Goal: Task Accomplishment & Management: Manage account settings

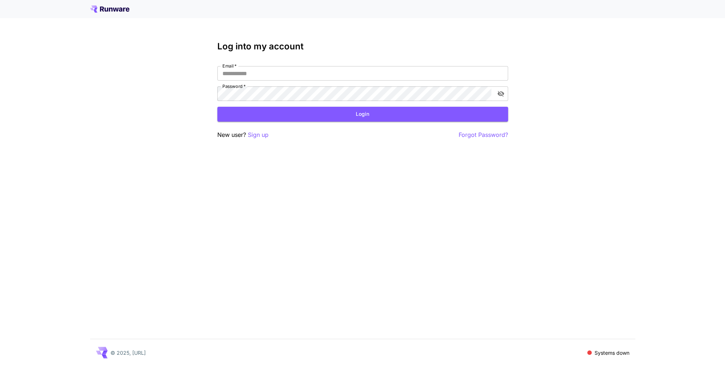
type input "**********"
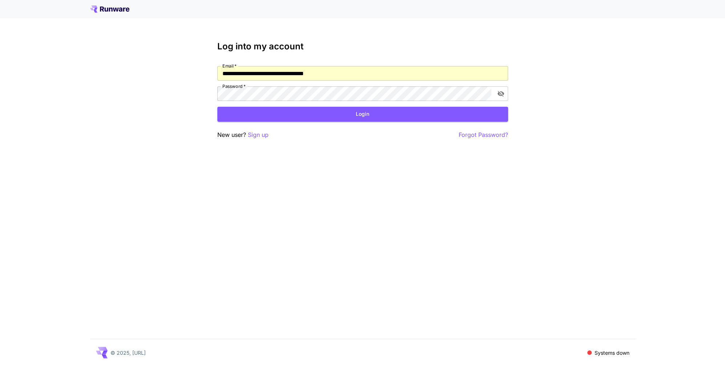
click at [350, 112] on button "Login" at bounding box center [362, 114] width 291 height 15
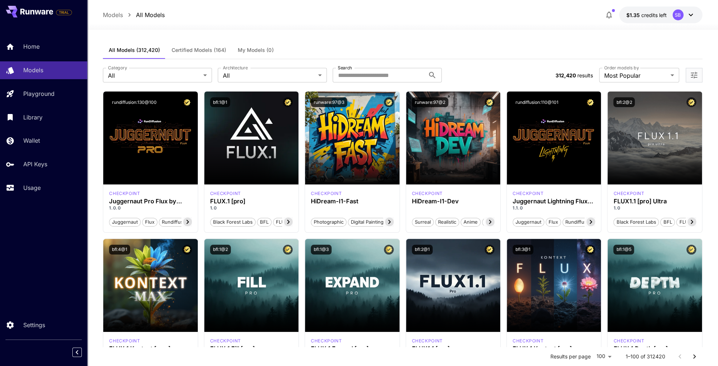
click at [675, 17] on div "SB" at bounding box center [678, 14] width 11 height 11
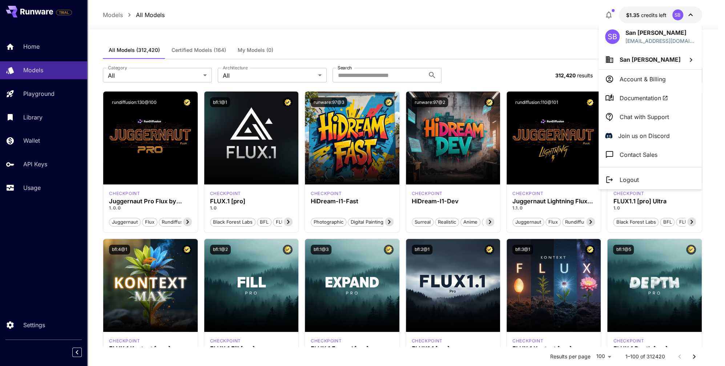
click at [642, 79] on p "Account & Billing" at bounding box center [643, 79] width 46 height 9
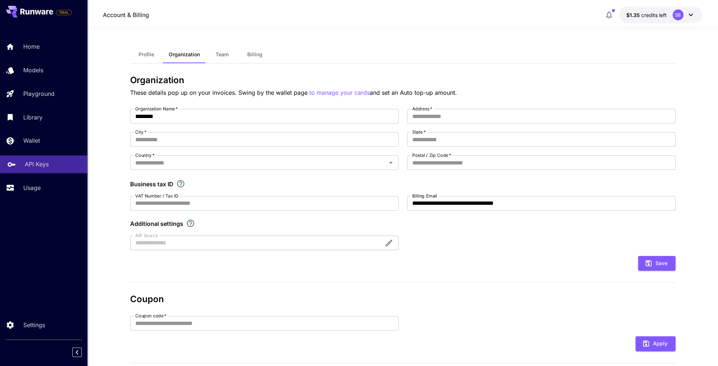
click at [48, 166] on p "API Keys" at bounding box center [37, 164] width 24 height 9
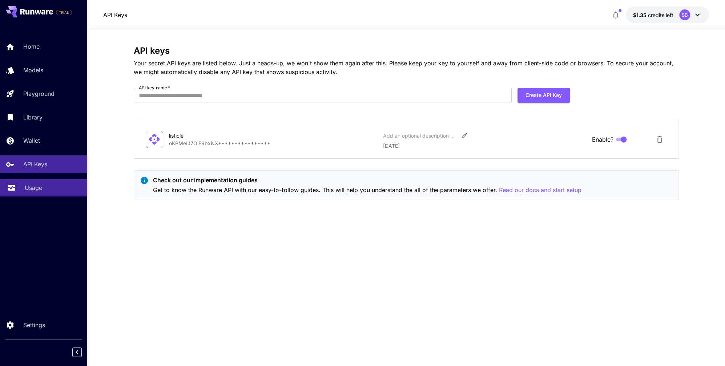
click at [40, 191] on p "Usage" at bounding box center [33, 188] width 17 height 9
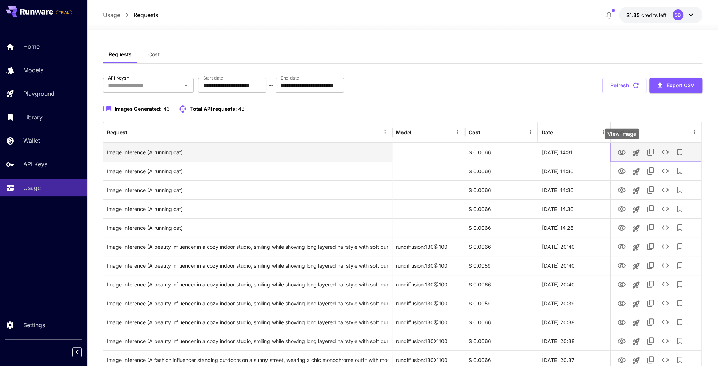
click at [622, 152] on icon "View Image" at bounding box center [622, 152] width 8 height 5
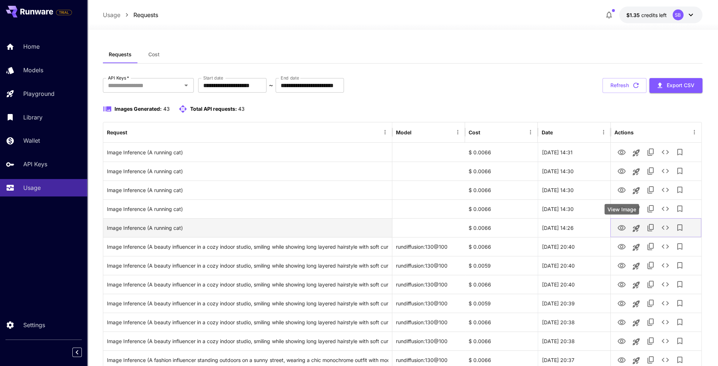
click at [624, 229] on icon "View Image" at bounding box center [622, 227] width 8 height 5
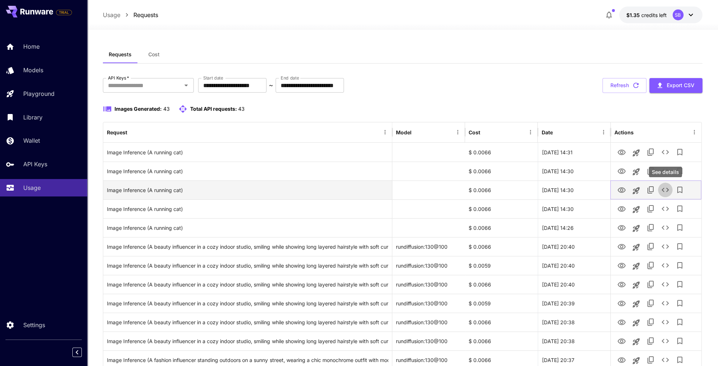
click at [664, 188] on icon "See details" at bounding box center [665, 190] width 9 height 9
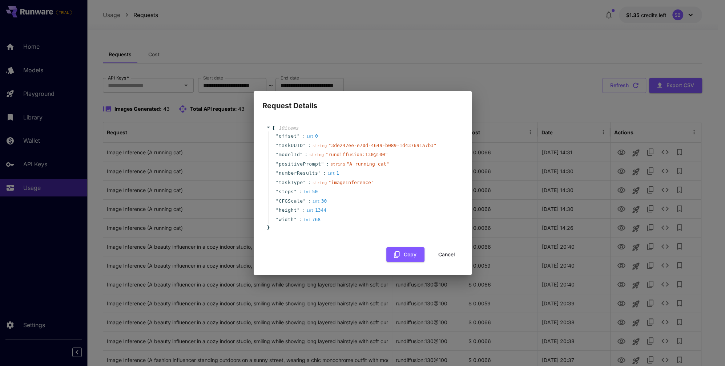
click at [444, 254] on button "Cancel" at bounding box center [446, 255] width 33 height 15
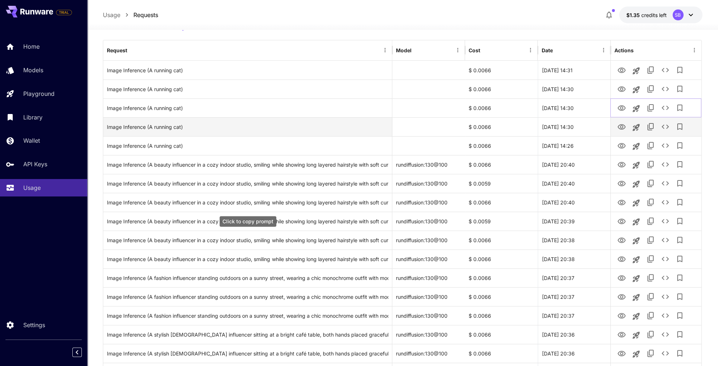
scroll to position [77, 0]
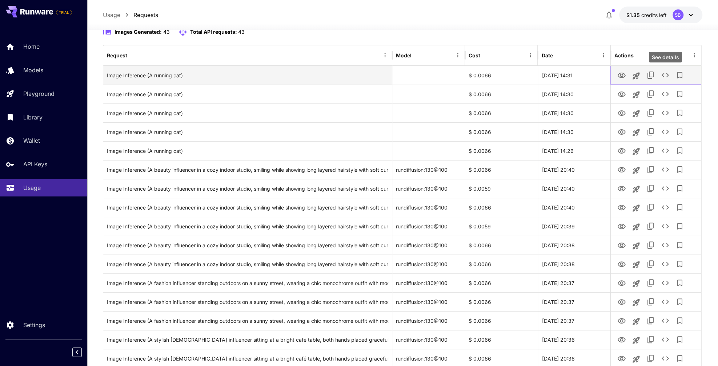
click at [666, 75] on icon "See details" at bounding box center [665, 75] width 9 height 9
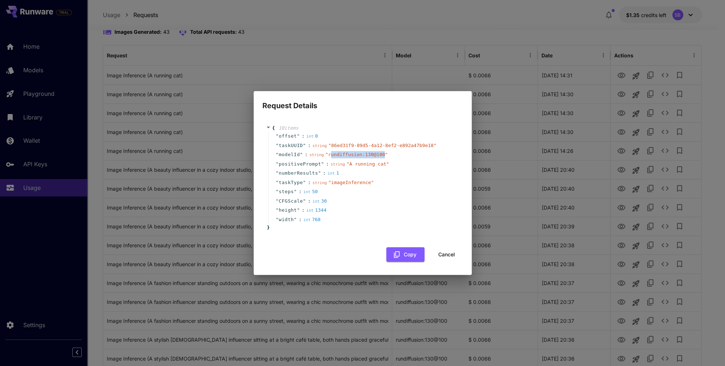
drag, startPoint x: 330, startPoint y: 155, endPoint x: 386, endPoint y: 155, distance: 56.0
click at [386, 155] on span "" rundiffusion:130@100 "" at bounding box center [356, 154] width 63 height 5
click at [444, 252] on button "Cancel" at bounding box center [446, 255] width 33 height 15
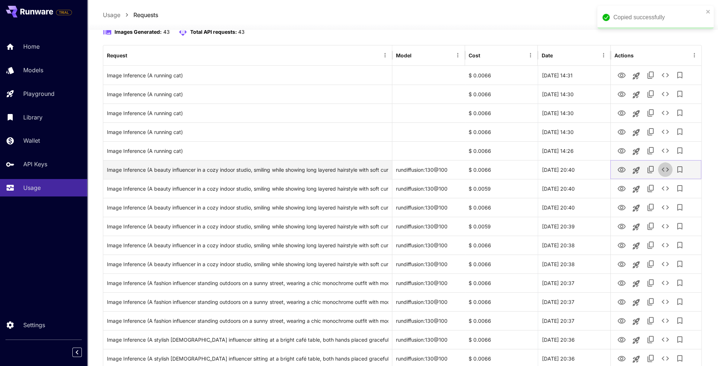
click at [665, 169] on icon "See details" at bounding box center [665, 169] width 9 height 9
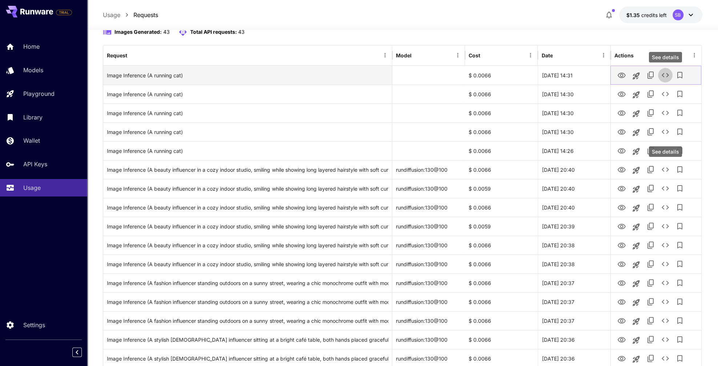
click at [669, 75] on button "See details" at bounding box center [665, 75] width 15 height 15
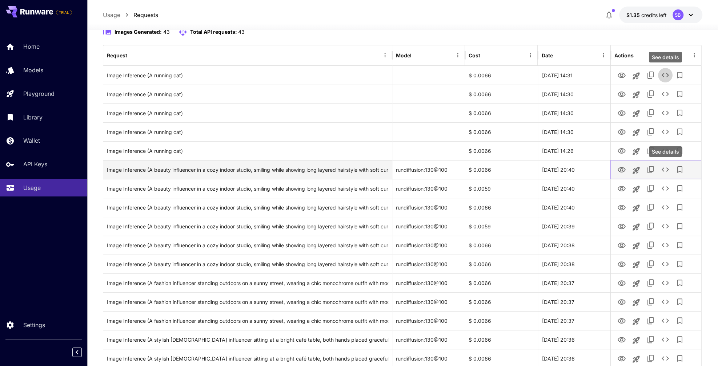
click at [662, 172] on icon "See details" at bounding box center [665, 169] width 9 height 9
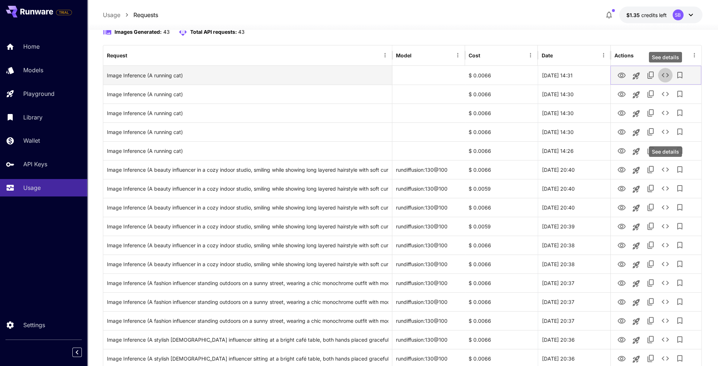
click at [664, 77] on icon "See details" at bounding box center [665, 75] width 9 height 9
click at [667, 77] on icon "See details" at bounding box center [665, 75] width 9 height 9
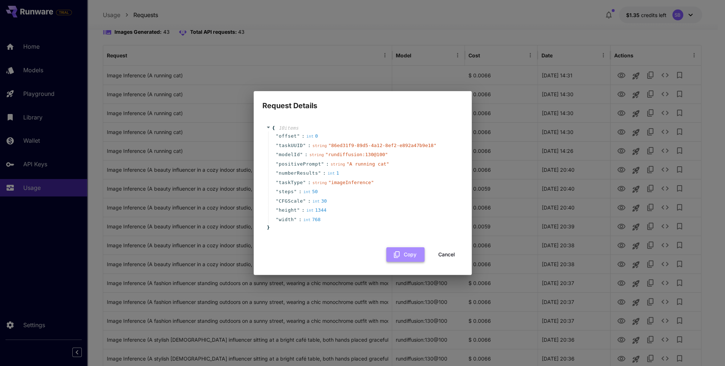
click at [396, 253] on icon "button" at bounding box center [397, 255] width 8 height 8
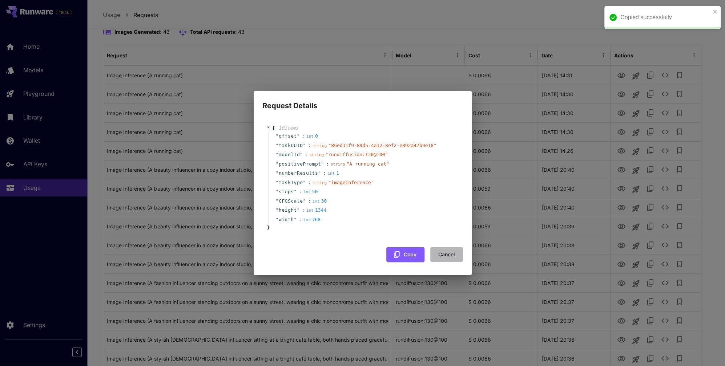
click at [449, 256] on button "Cancel" at bounding box center [446, 255] width 33 height 15
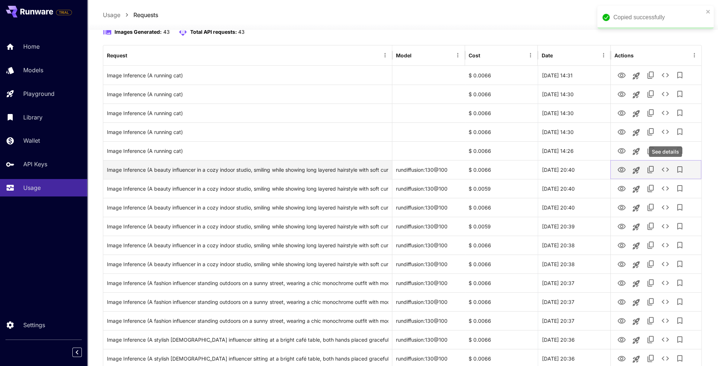
click at [666, 169] on icon "See details" at bounding box center [665, 169] width 9 height 9
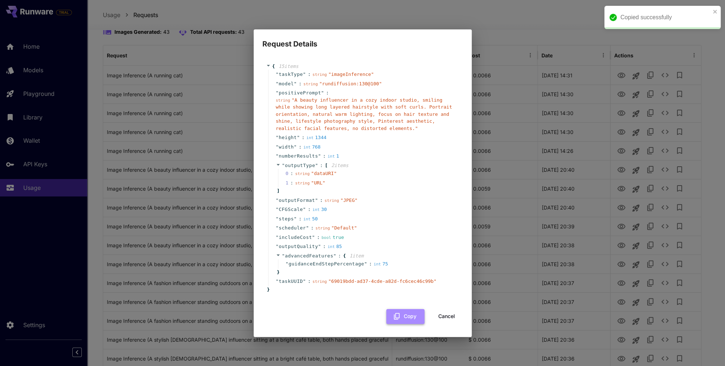
click at [400, 318] on icon "button" at bounding box center [397, 317] width 8 height 8
click at [444, 315] on button "Cancel" at bounding box center [446, 316] width 33 height 15
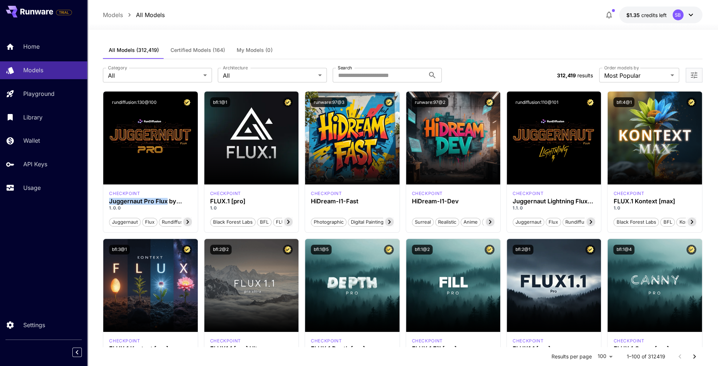
click at [686, 15] on icon at bounding box center [690, 15] width 9 height 9
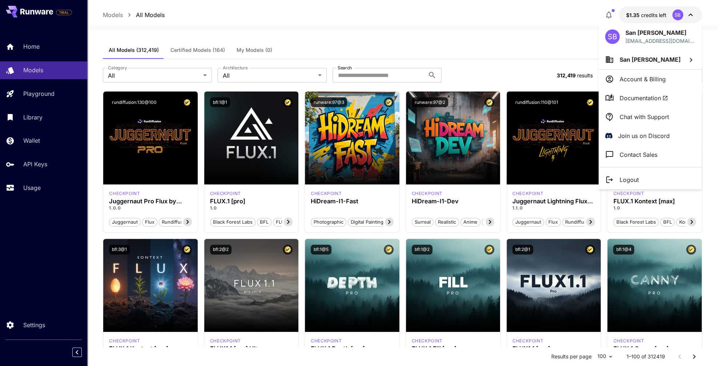
click at [46, 91] on div at bounding box center [362, 183] width 725 height 366
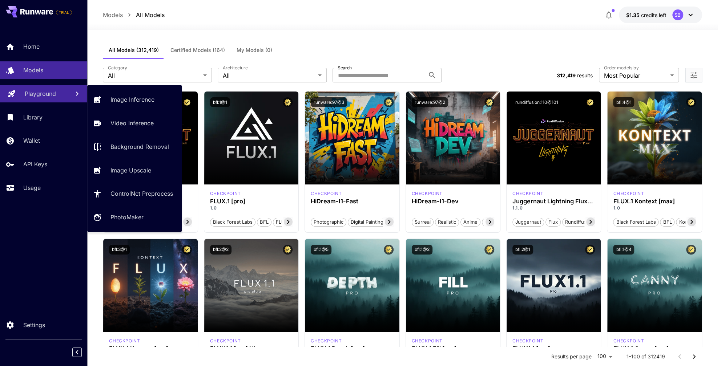
click at [46, 91] on p "Playground" at bounding box center [40, 93] width 31 height 9
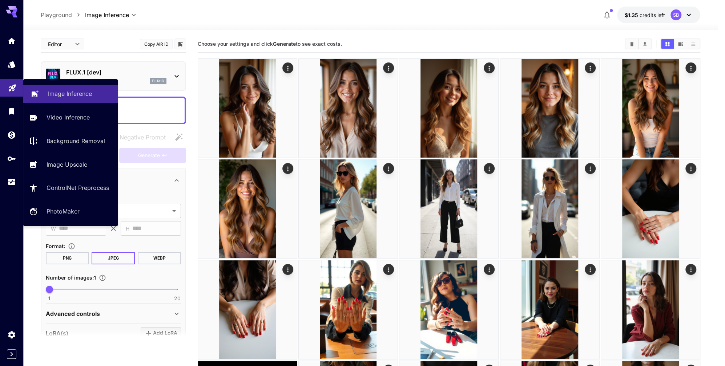
click at [61, 96] on p "Image Inference" at bounding box center [70, 93] width 44 height 9
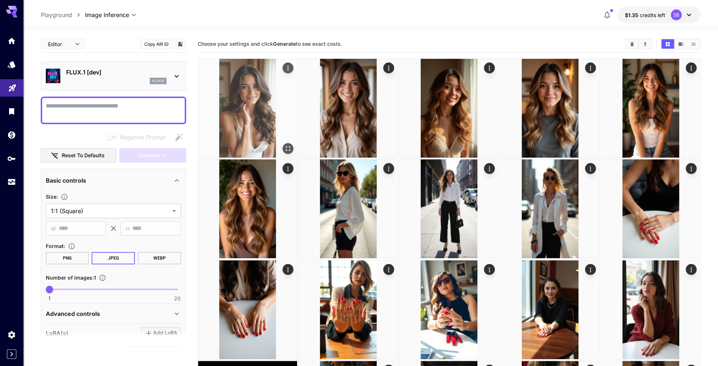
click at [257, 109] on img at bounding box center [247, 108] width 99 height 99
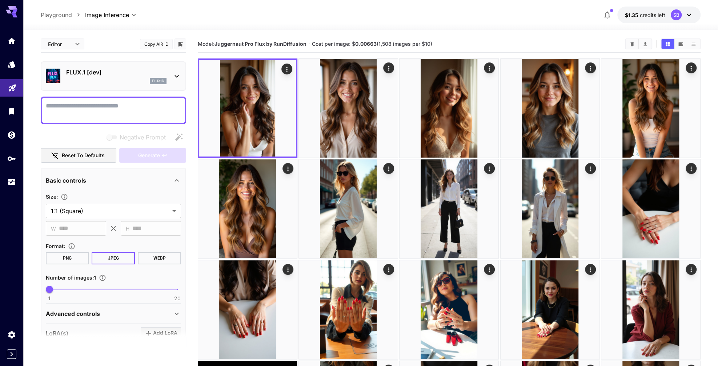
click at [160, 68] on p "FLUX.1 [dev]" at bounding box center [116, 72] width 100 height 9
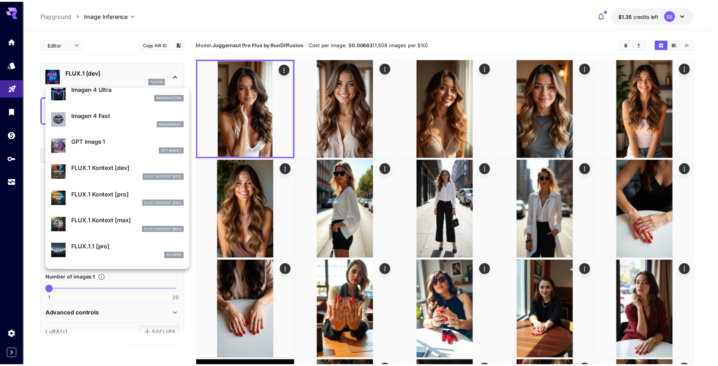
scroll to position [561, 0]
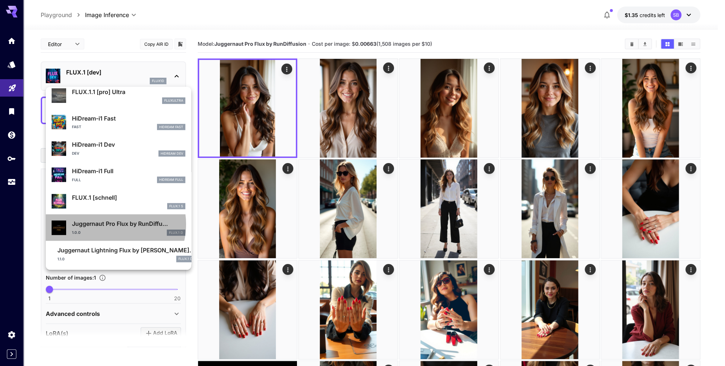
click at [112, 224] on p "Juggernaut Pro Flux by RunDiffu..." at bounding box center [128, 224] width 113 height 9
type input "**"
type input "*"
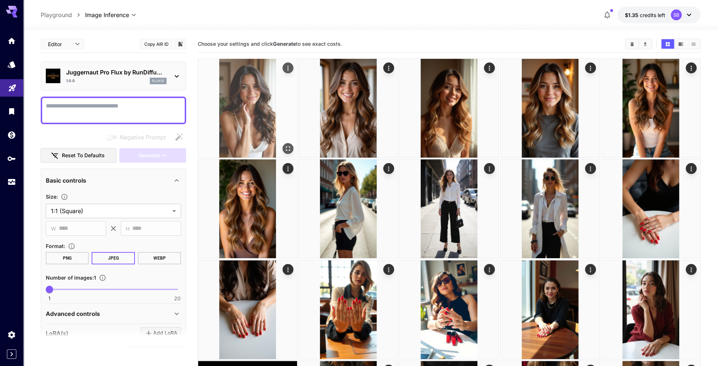
click at [250, 92] on img at bounding box center [247, 108] width 99 height 99
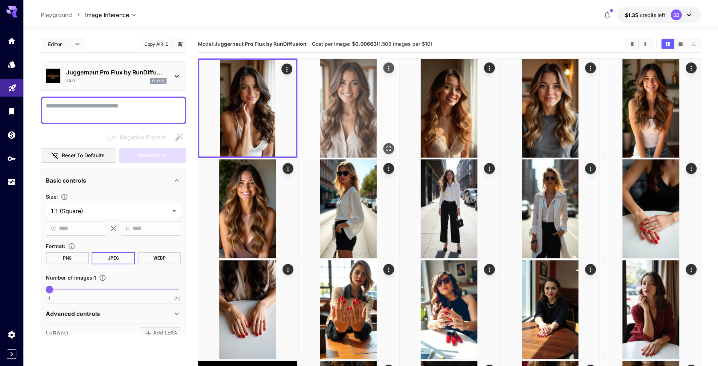
click at [328, 91] on img at bounding box center [348, 108] width 99 height 99
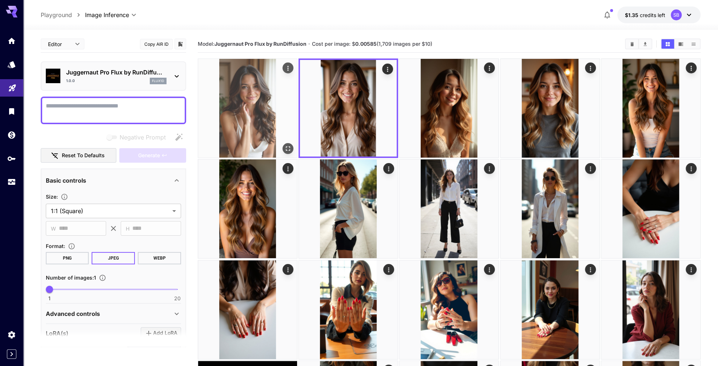
click at [248, 112] on img at bounding box center [247, 108] width 99 height 99
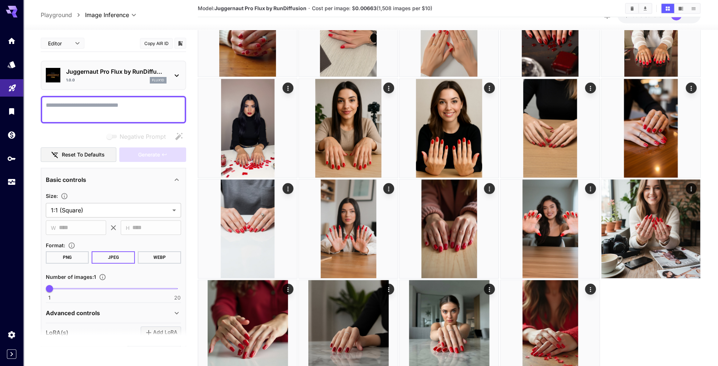
scroll to position [519, 0]
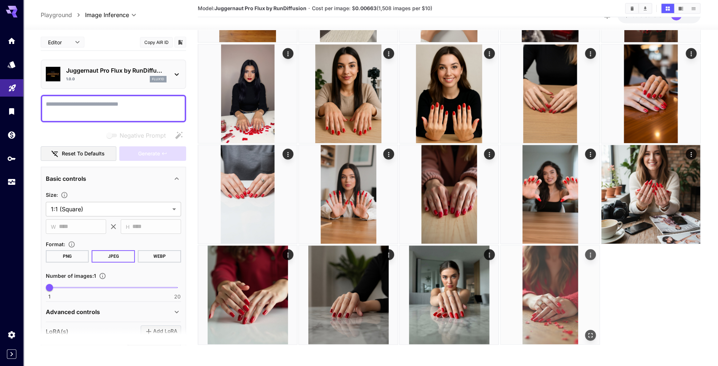
click at [529, 285] on img at bounding box center [550, 295] width 99 height 99
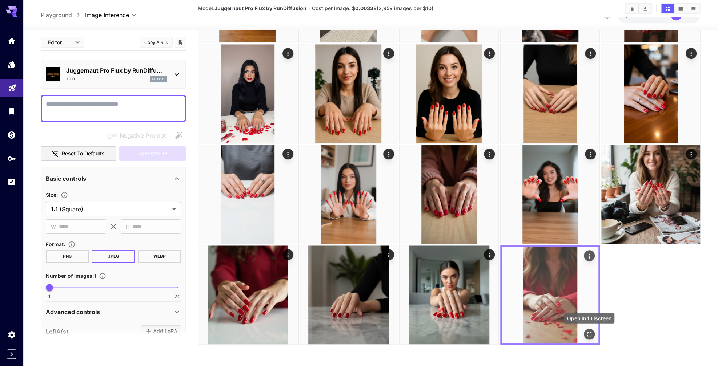
click at [590, 336] on icon "Open in fullscreen" at bounding box center [589, 335] width 4 height 4
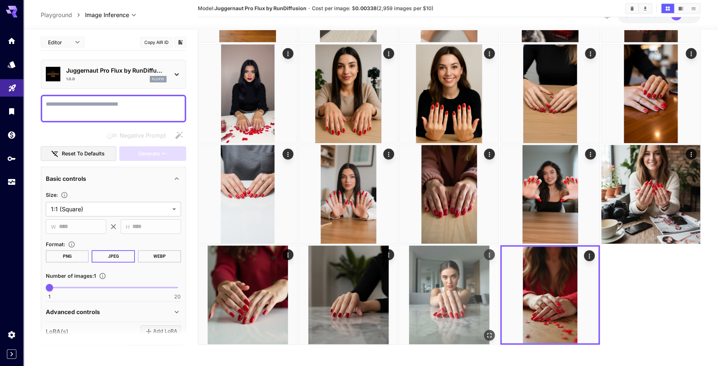
click at [464, 302] on img at bounding box center [449, 295] width 99 height 99
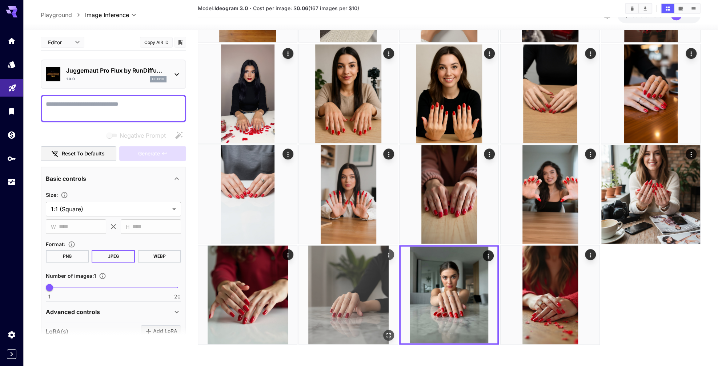
click at [332, 293] on img at bounding box center [348, 295] width 99 height 99
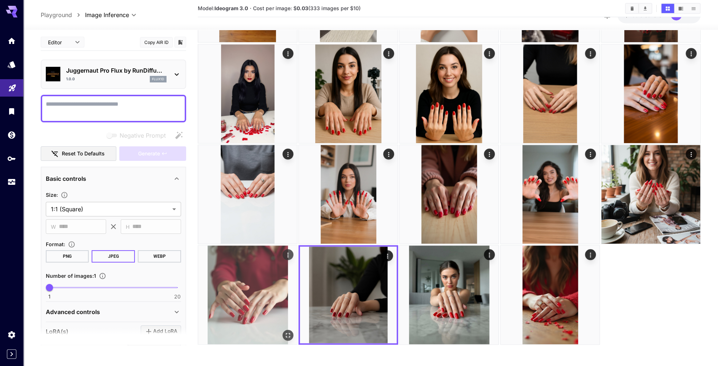
click at [259, 290] on img at bounding box center [247, 295] width 99 height 99
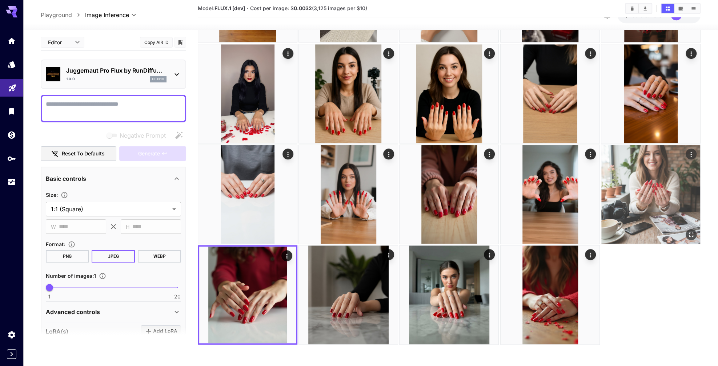
click at [642, 196] on img at bounding box center [650, 194] width 99 height 99
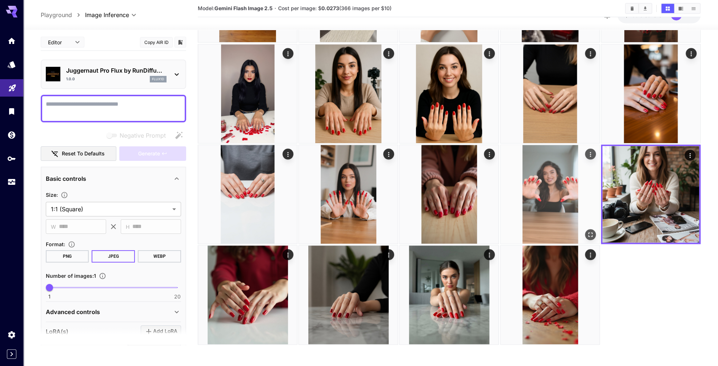
click at [543, 180] on img at bounding box center [550, 194] width 99 height 99
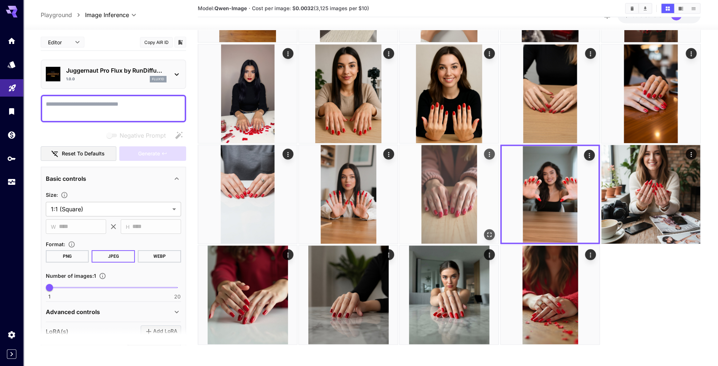
click at [459, 179] on img at bounding box center [449, 194] width 99 height 99
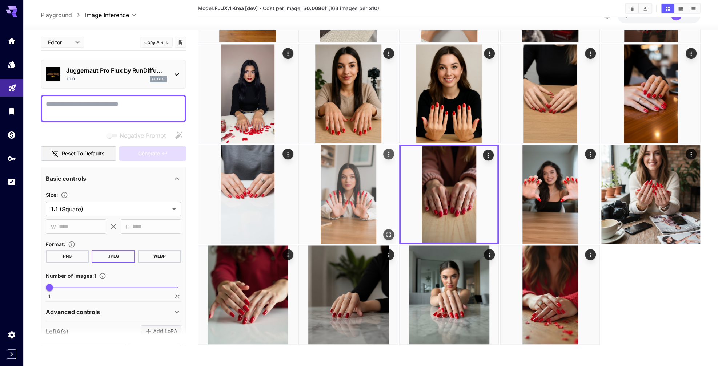
click at [354, 191] on img at bounding box center [348, 194] width 99 height 99
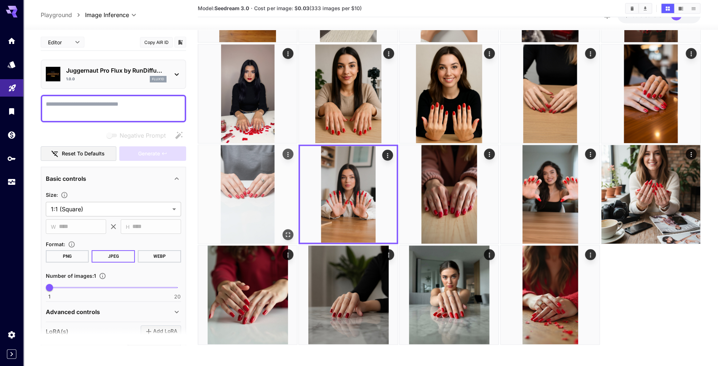
click at [265, 188] on img at bounding box center [247, 194] width 99 height 99
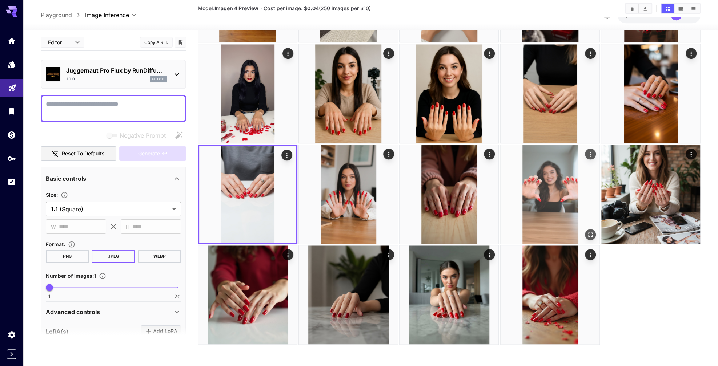
scroll to position [517, 0]
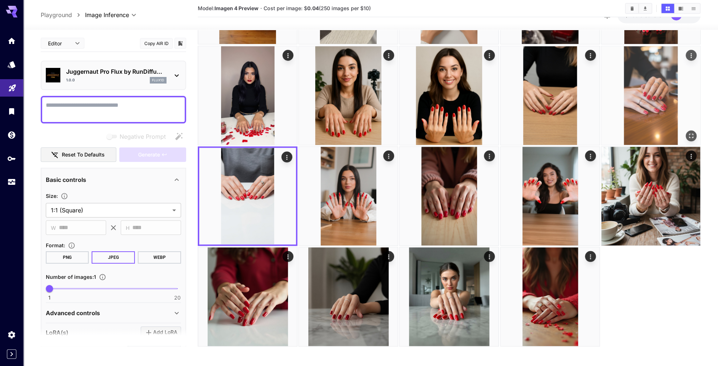
click at [630, 100] on img at bounding box center [650, 95] width 99 height 99
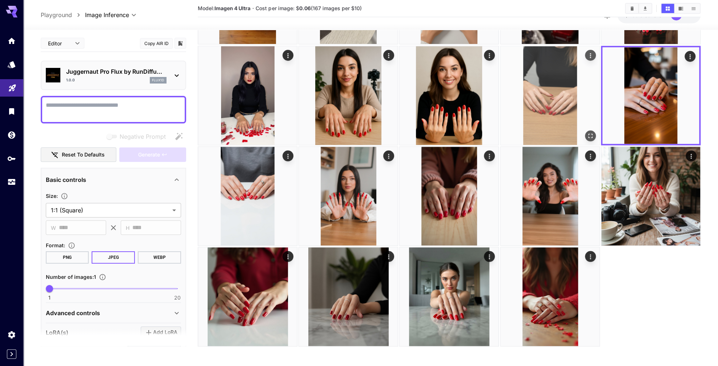
click at [549, 95] on img at bounding box center [550, 95] width 99 height 99
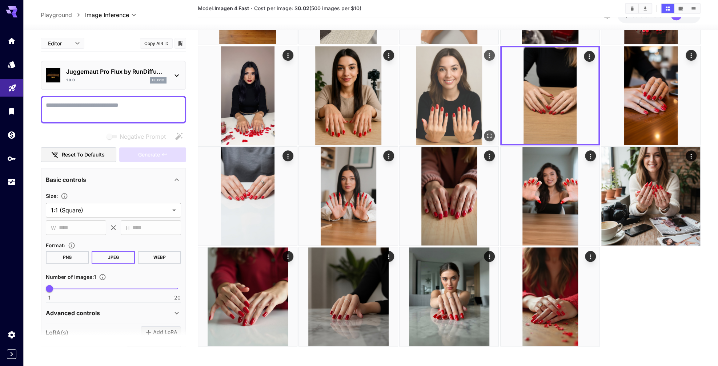
click at [454, 95] on img at bounding box center [449, 95] width 99 height 99
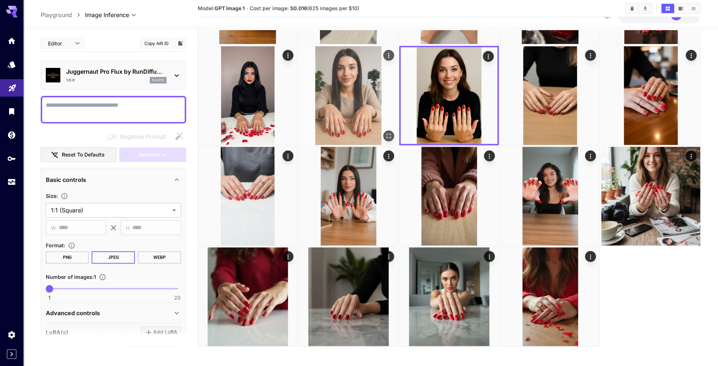
click at [365, 92] on img at bounding box center [348, 95] width 99 height 99
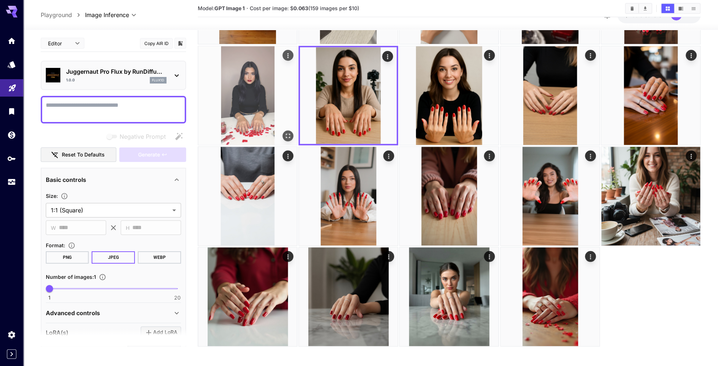
click at [268, 93] on img at bounding box center [247, 95] width 99 height 99
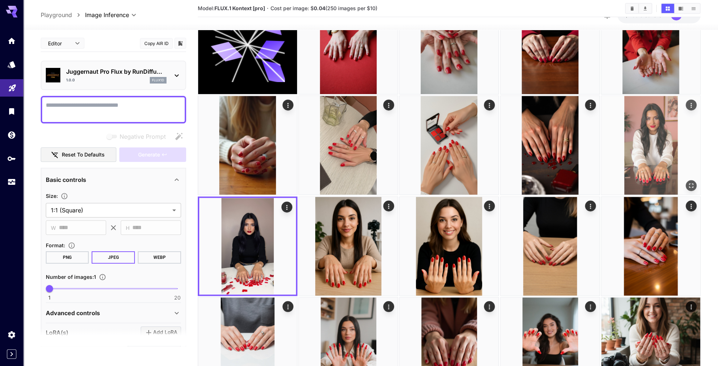
scroll to position [365, 0]
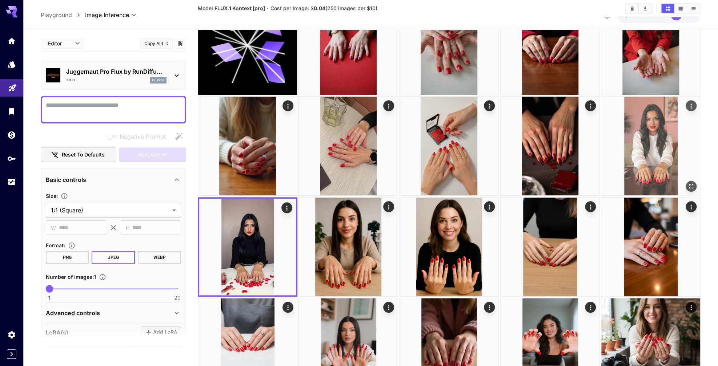
click at [635, 136] on img at bounding box center [650, 146] width 99 height 99
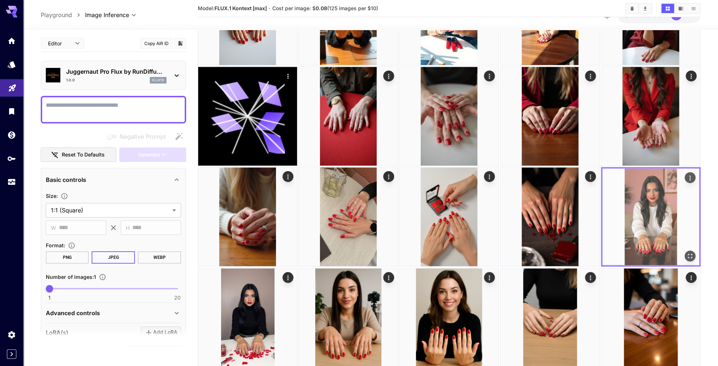
scroll to position [288, 0]
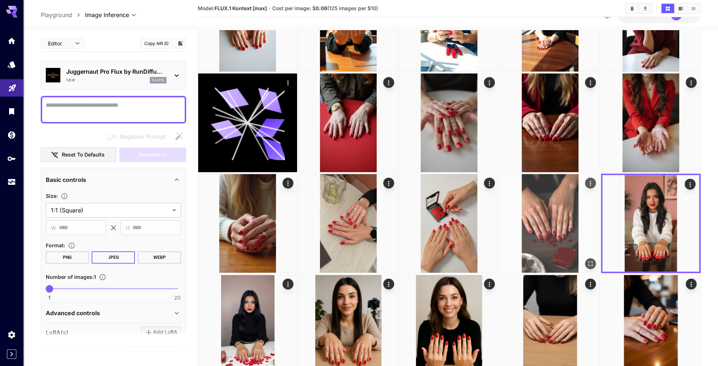
click at [559, 219] on img at bounding box center [550, 223] width 99 height 99
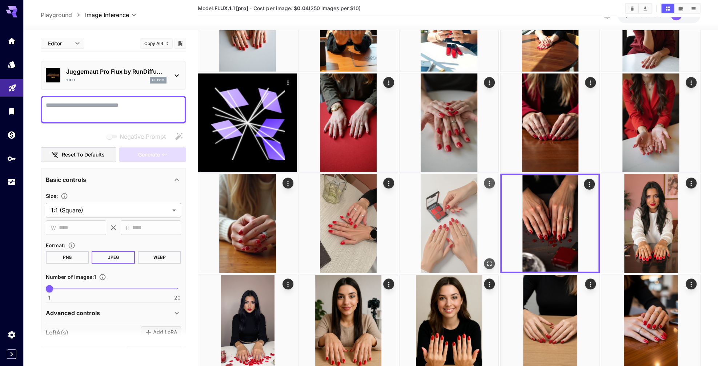
click at [457, 215] on img at bounding box center [449, 223] width 99 height 99
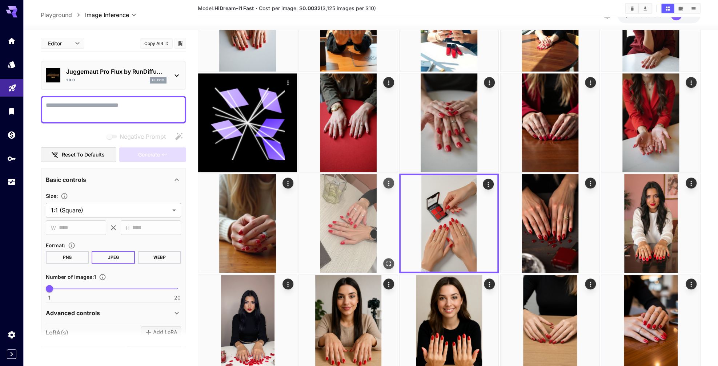
click at [341, 207] on img at bounding box center [348, 223] width 99 height 99
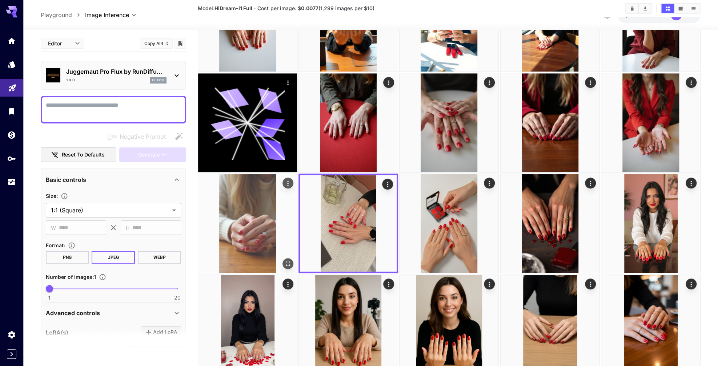
click at [246, 212] on img at bounding box center [247, 223] width 99 height 99
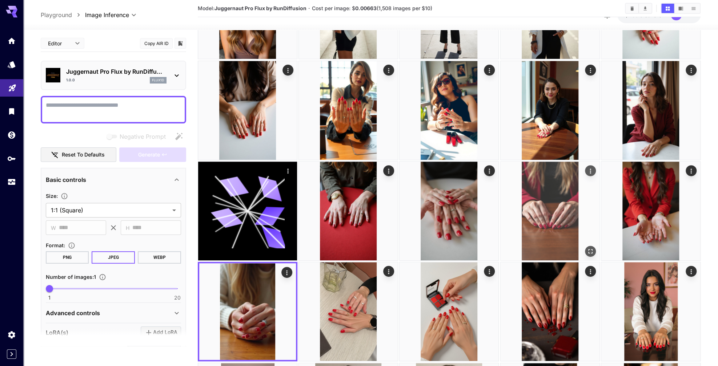
scroll to position [207, 0]
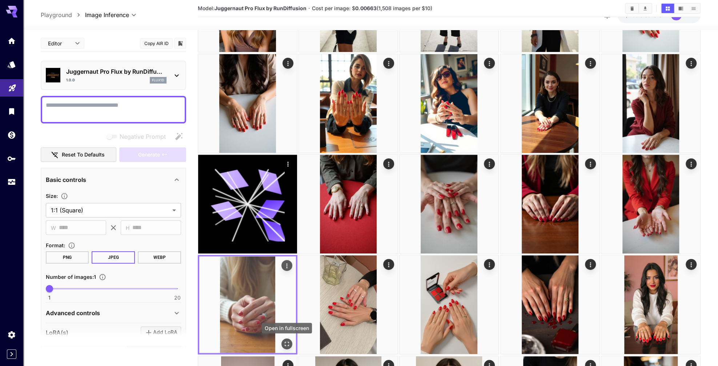
click at [289, 343] on icon "Open in fullscreen" at bounding box center [286, 344] width 7 height 7
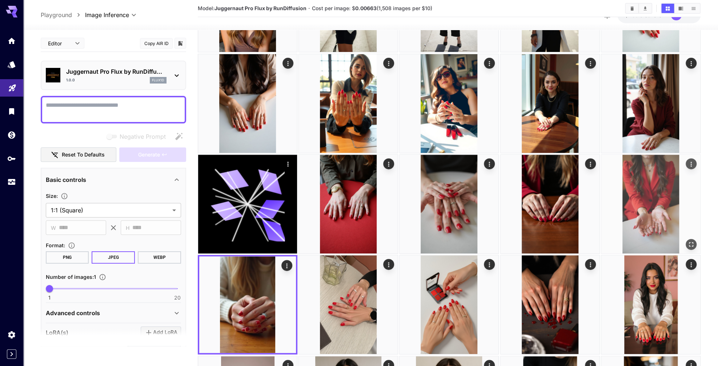
click at [656, 205] on img at bounding box center [650, 204] width 99 height 99
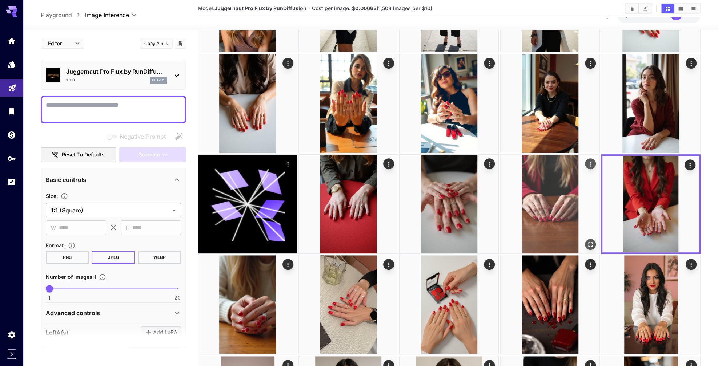
click at [558, 200] on img at bounding box center [550, 204] width 99 height 99
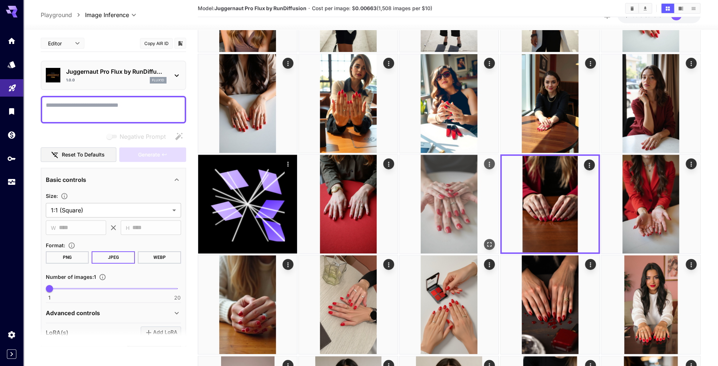
click at [442, 197] on img at bounding box center [449, 204] width 99 height 99
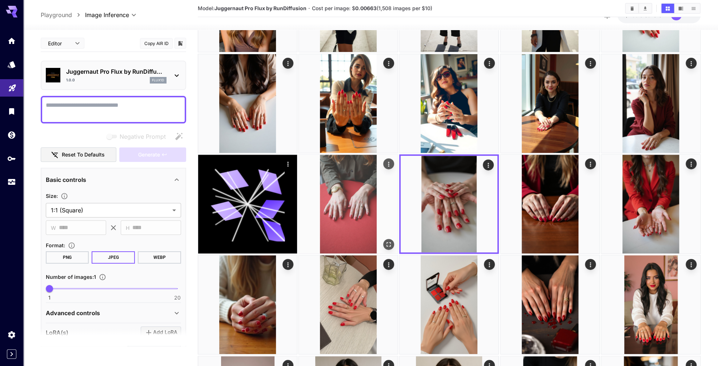
click at [358, 201] on img at bounding box center [348, 204] width 99 height 99
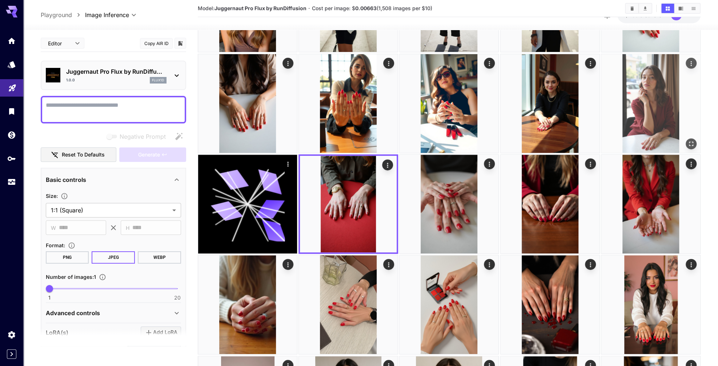
click at [654, 92] on img at bounding box center [650, 103] width 99 height 99
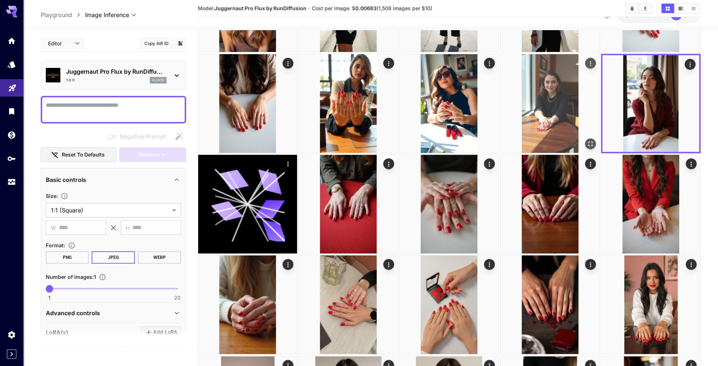
click at [560, 91] on img at bounding box center [550, 103] width 99 height 99
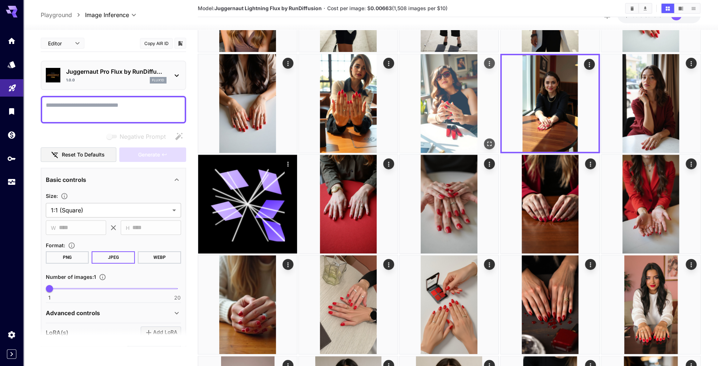
click at [457, 99] on img at bounding box center [449, 103] width 99 height 99
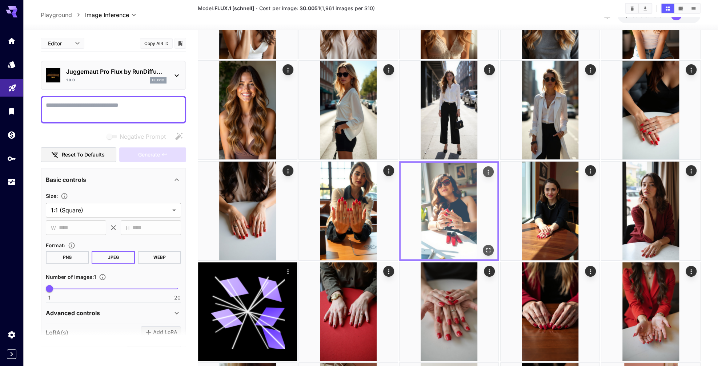
scroll to position [61, 0]
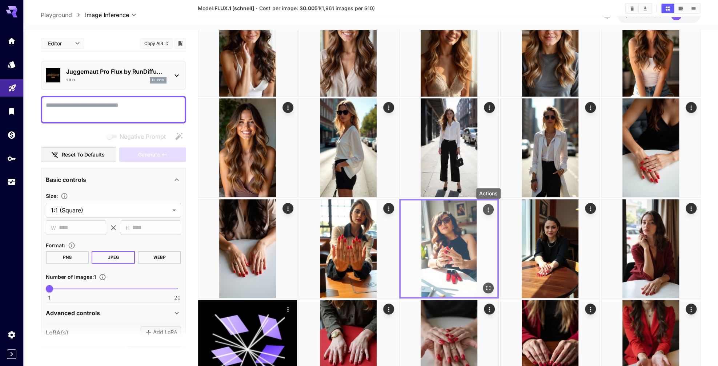
click at [490, 209] on icon "Actions" at bounding box center [488, 209] width 7 height 7
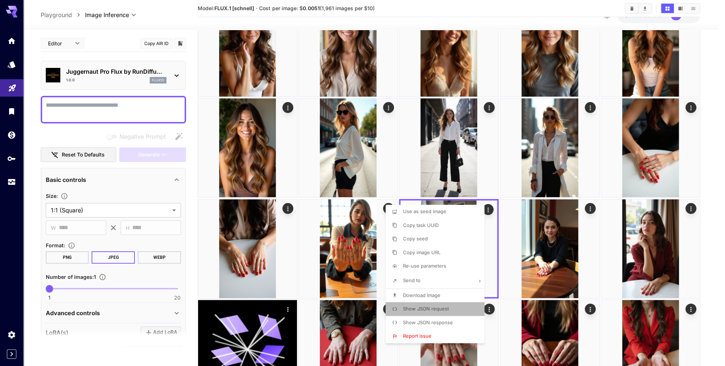
click at [445, 308] on span "Show JSON request" at bounding box center [426, 309] width 46 height 6
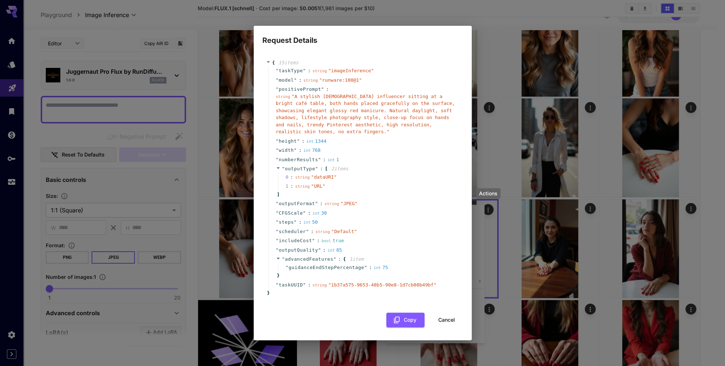
click at [423, 197] on div "" outputType " : [ 2 item s 0 : string " dataURI " 1 : string " URL " ]" at bounding box center [363, 181] width 191 height 35
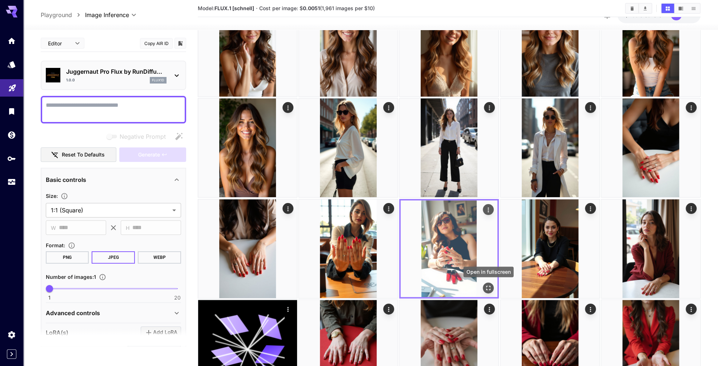
click at [492, 286] on icon "Open in fullscreen" at bounding box center [488, 288] width 7 height 7
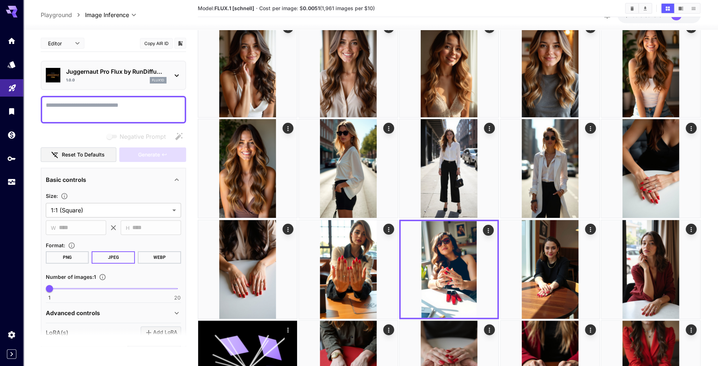
scroll to position [39, 0]
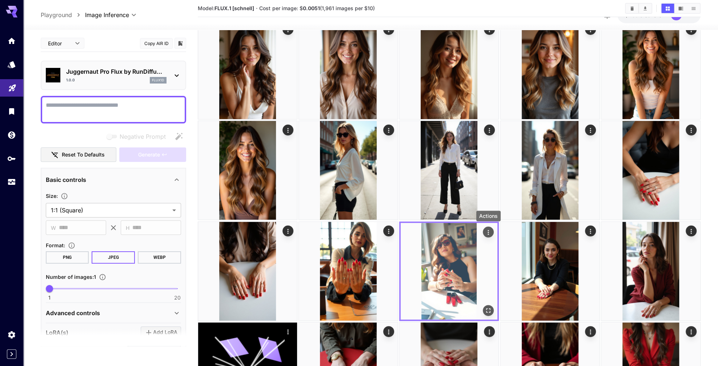
click at [486, 233] on icon "Actions" at bounding box center [488, 232] width 7 height 7
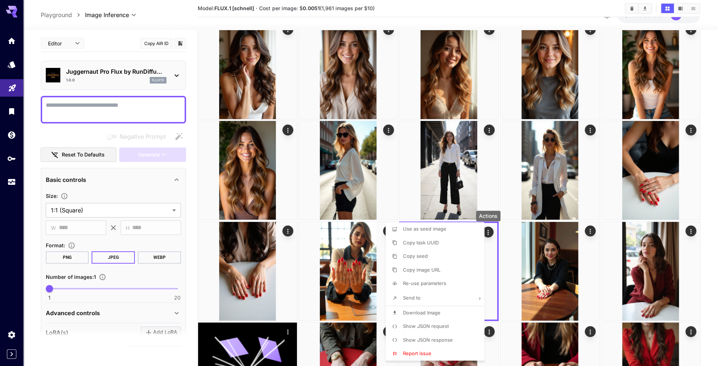
click at [443, 323] on p "Show JSON request" at bounding box center [426, 326] width 46 height 7
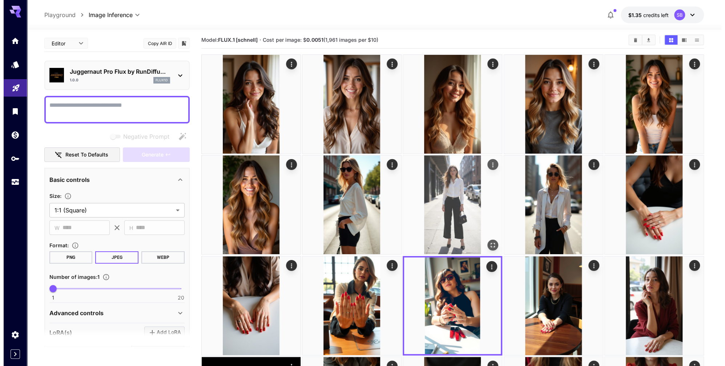
scroll to position [0, 0]
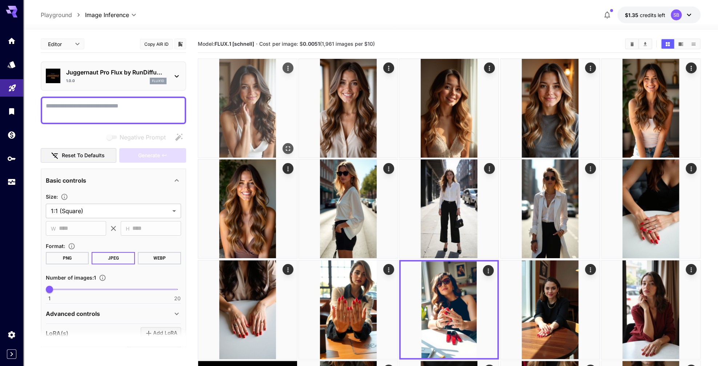
click at [259, 105] on img at bounding box center [247, 108] width 99 height 99
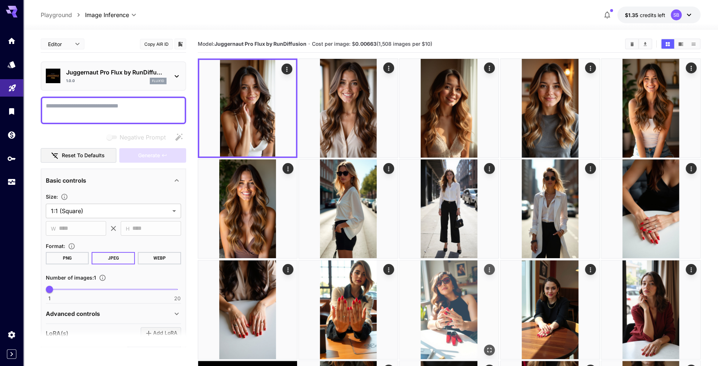
click at [442, 294] on img at bounding box center [449, 310] width 99 height 99
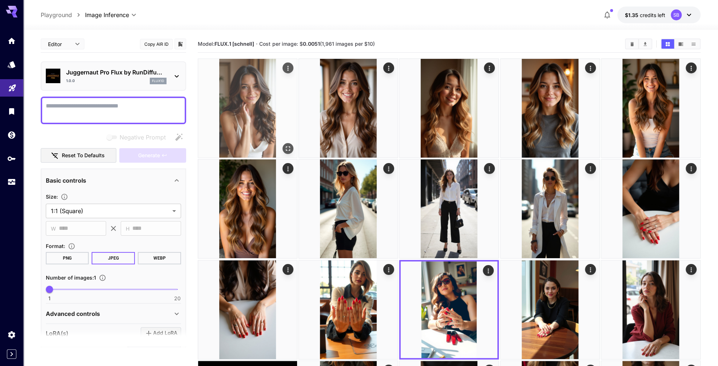
click at [263, 124] on img at bounding box center [247, 108] width 99 height 99
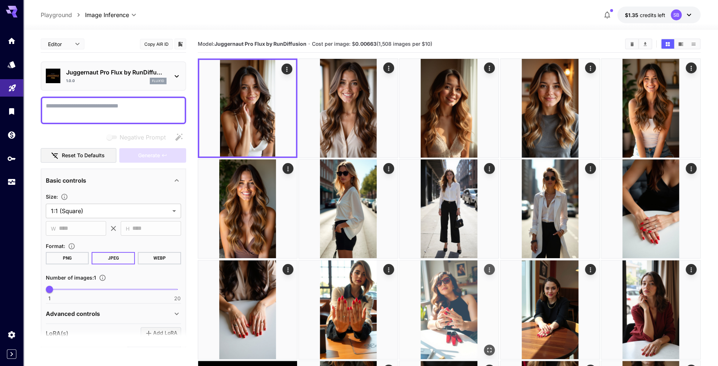
click at [448, 302] on img at bounding box center [449, 310] width 99 height 99
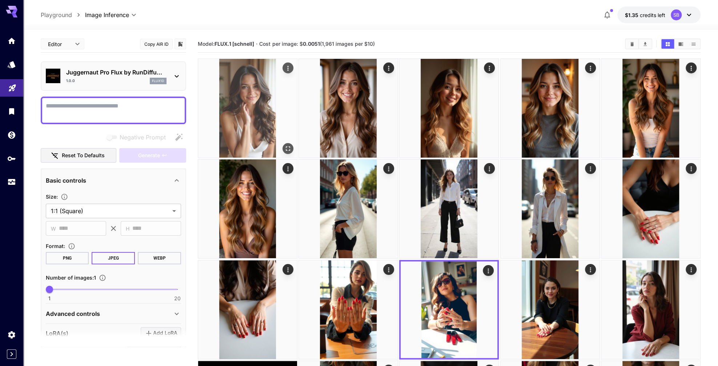
click at [252, 99] on img at bounding box center [247, 108] width 99 height 99
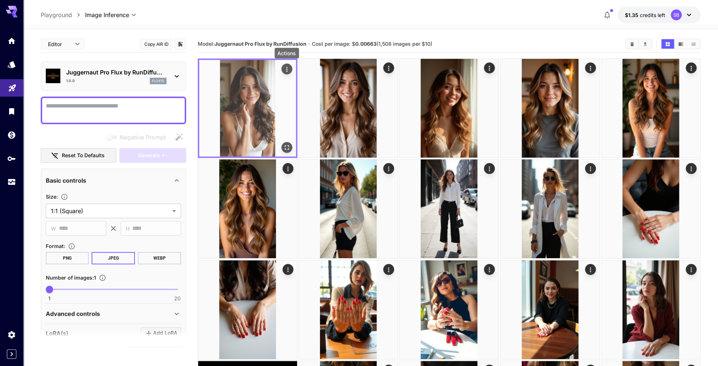
click at [285, 69] on icon "Actions" at bounding box center [286, 69] width 7 height 7
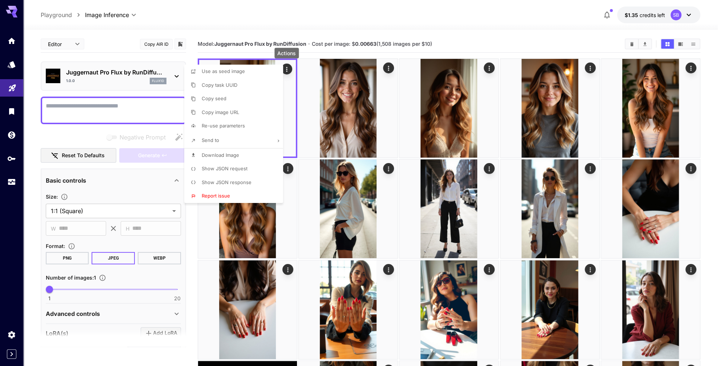
click at [234, 169] on span "Show JSON request" at bounding box center [225, 169] width 46 height 6
click at [159, 46] on div at bounding box center [362, 183] width 725 height 366
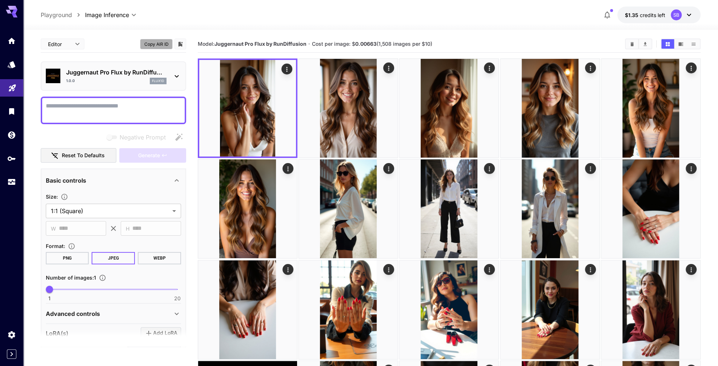
click at [158, 44] on button "Copy AIR ID" at bounding box center [156, 44] width 33 height 11
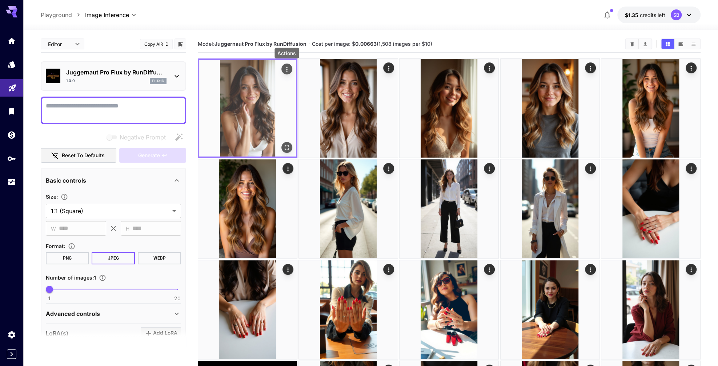
click at [289, 67] on icon "Actions" at bounding box center [286, 69] width 7 height 7
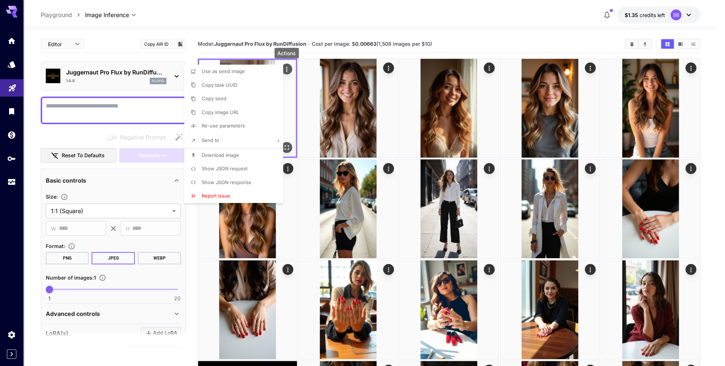
click at [289, 66] on div at bounding box center [362, 183] width 725 height 366
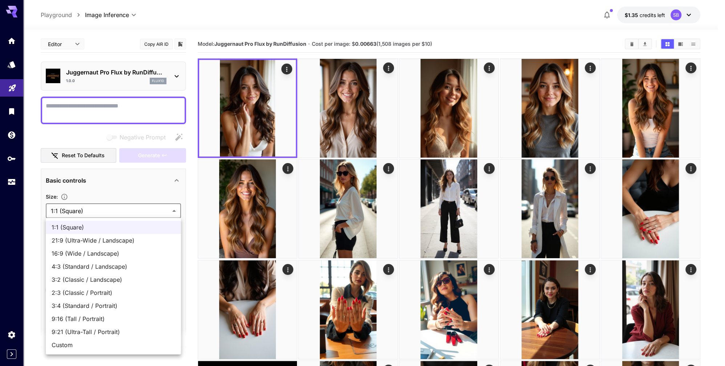
click at [91, 348] on span "Custom" at bounding box center [114, 345] width 124 height 9
type input "******"
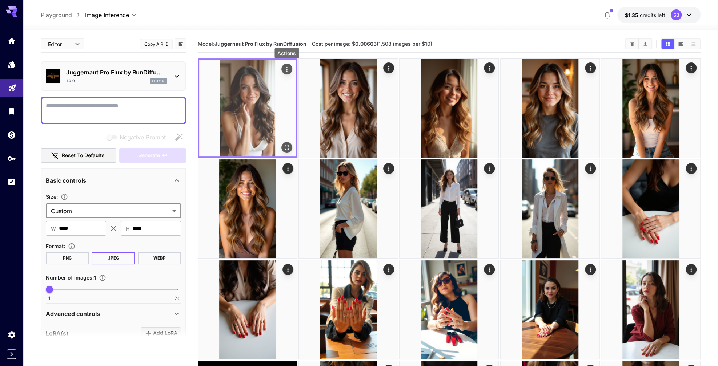
click at [286, 68] on icon "Actions" at bounding box center [286, 69] width 7 height 7
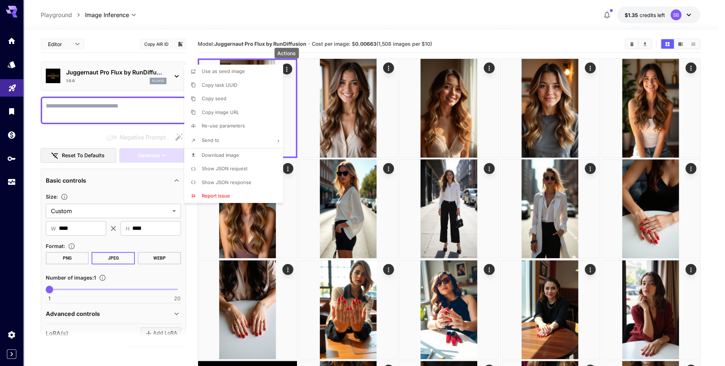
click at [220, 171] on span "Show JSON request" at bounding box center [225, 169] width 46 height 6
click at [121, 211] on div at bounding box center [362, 183] width 725 height 366
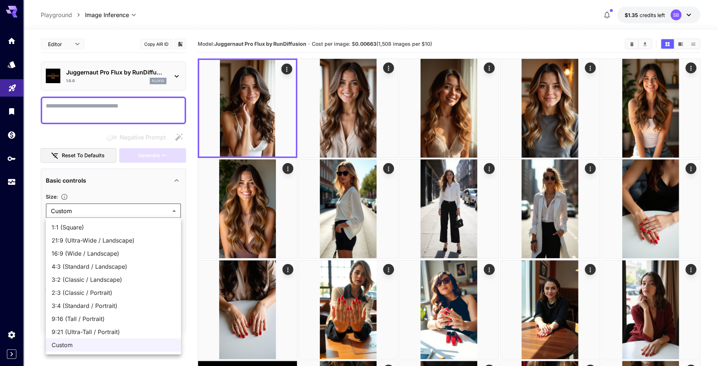
click at [104, 324] on li "9:16 (Tall / Portrait)" at bounding box center [113, 319] width 135 height 13
type input "**********"
type input "***"
type input "****"
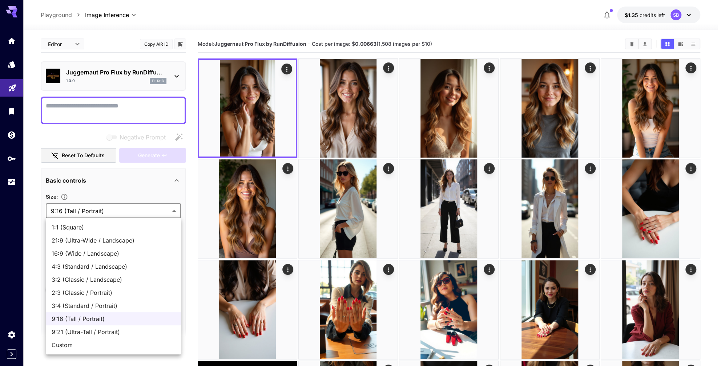
click at [95, 341] on span "Custom" at bounding box center [114, 345] width 124 height 9
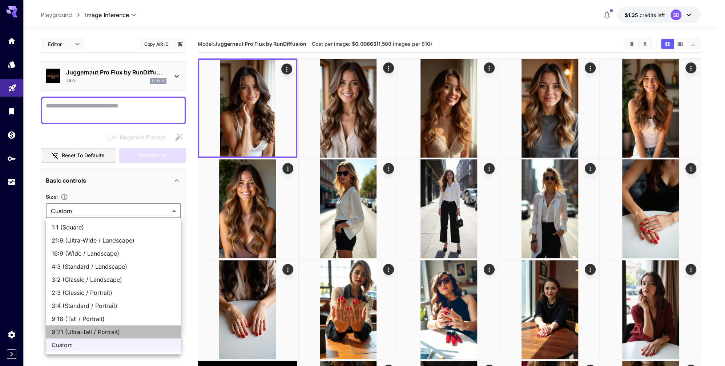
click at [101, 331] on span "9:21 (Ultra-Tall / Portrait)" at bounding box center [114, 332] width 124 height 9
type input "**********"
type input "***"
type input "****"
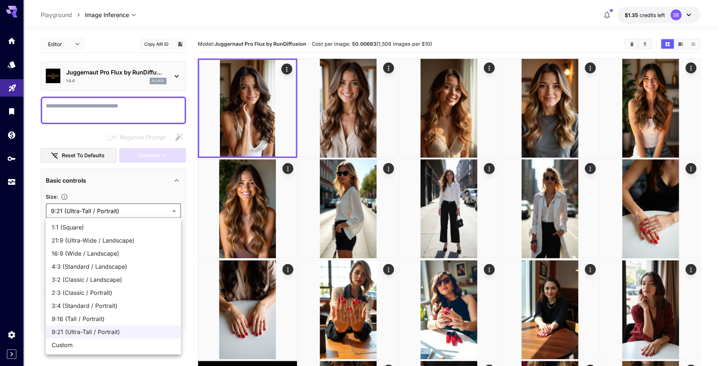
click at [87, 308] on span "3:4 (Standard / Portrait)" at bounding box center [114, 306] width 124 height 9
type input "**********"
type input "***"
type input "****"
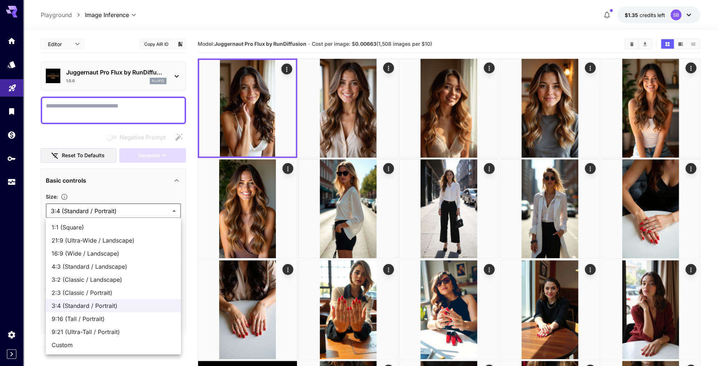
click at [76, 290] on span "2:3 (Classic / Portrait)" at bounding box center [114, 293] width 124 height 9
type input "**********"
type input "***"
type input "****"
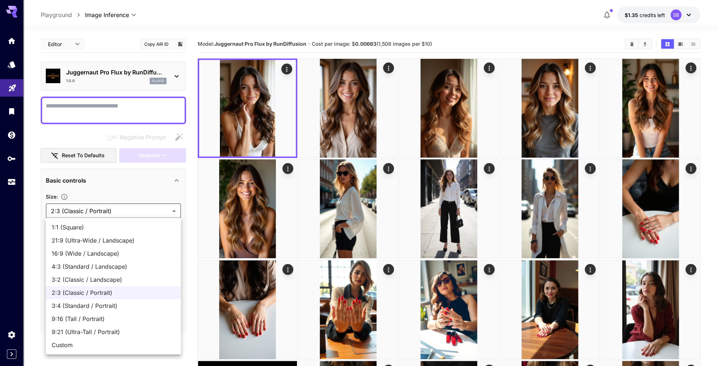
click at [96, 280] on span "3:2 (Classic / Landscape)" at bounding box center [114, 280] width 124 height 9
type input "**********"
type input "****"
type input "***"
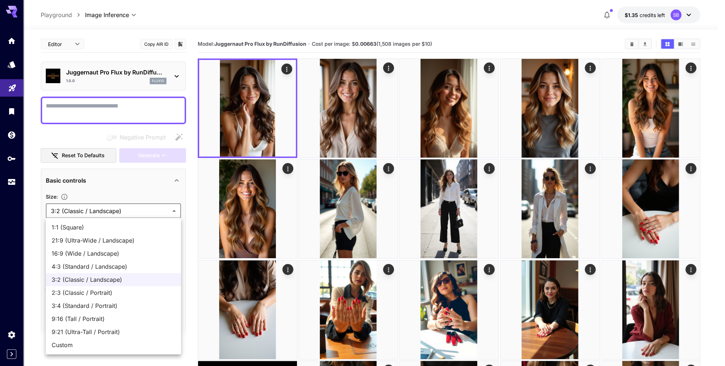
click at [83, 320] on span "9:16 (Tall / Portrait)" at bounding box center [114, 319] width 124 height 9
type input "**********"
type input "***"
type input "****"
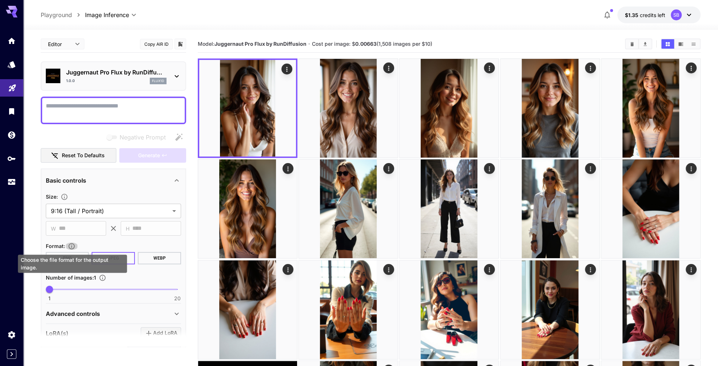
click at [150, 73] on p "Juggernaut Pro Flux by RunDiffu..." at bounding box center [116, 72] width 100 height 9
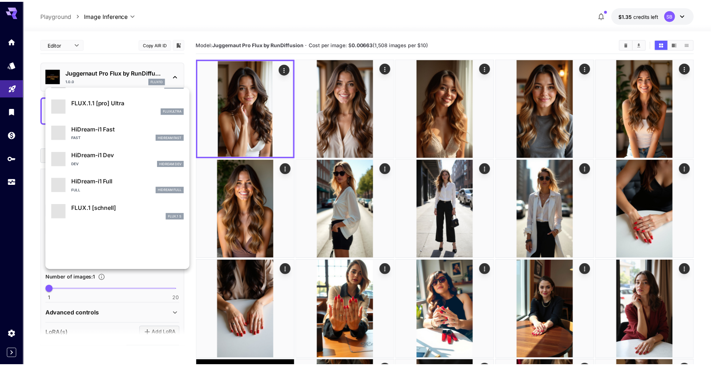
scroll to position [561, 0]
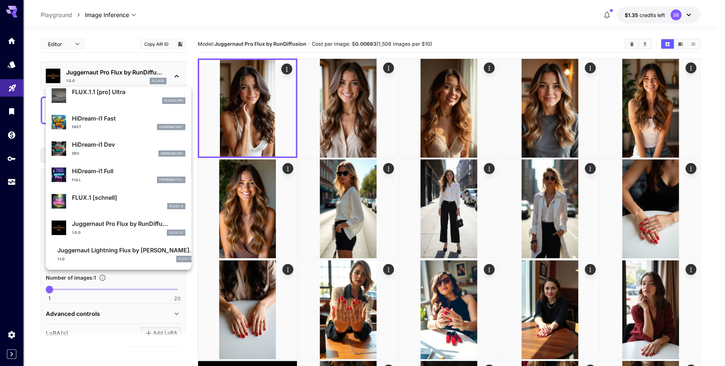
click at [114, 200] on p "FLUX.1 [schnell]" at bounding box center [128, 197] width 113 height 9
type input "*"
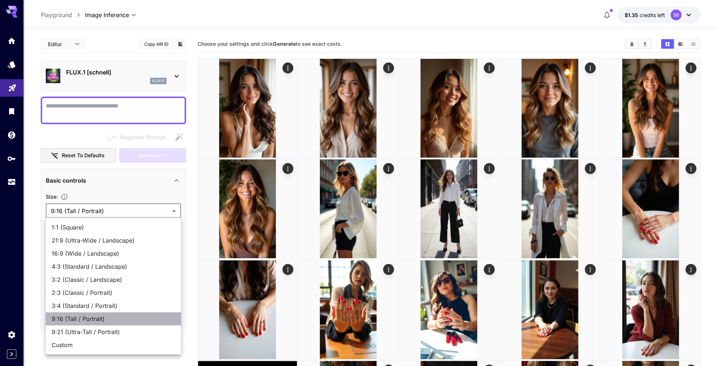
click at [101, 320] on span "9:16 (Tall / Portrait)" at bounding box center [114, 319] width 124 height 9
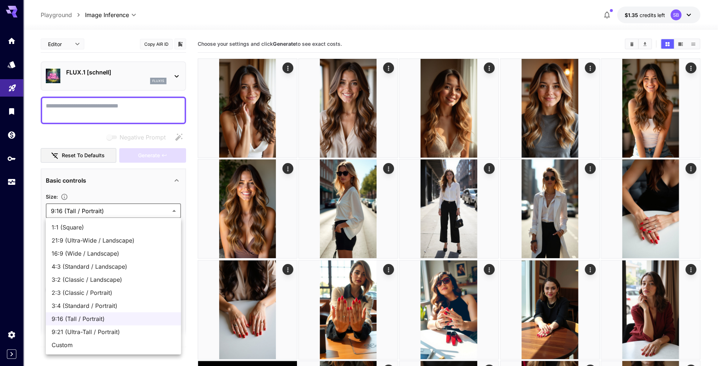
click at [110, 340] on li "Custom" at bounding box center [113, 345] width 135 height 13
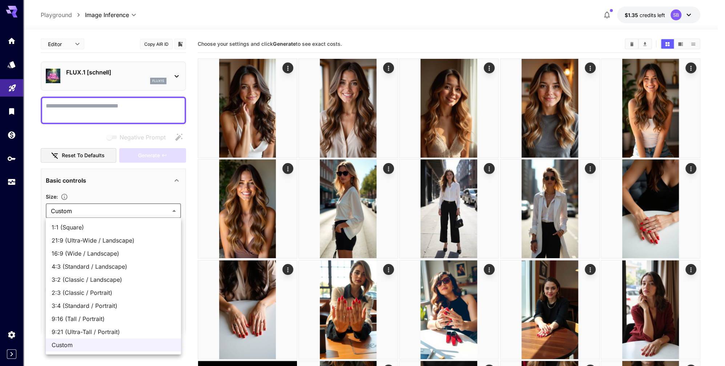
click at [119, 314] on li "9:16 (Tall / Portrait)" at bounding box center [113, 319] width 135 height 13
type input "**********"
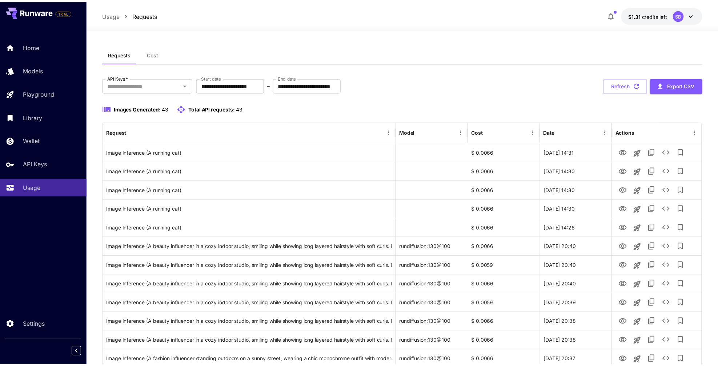
scroll to position [77, 0]
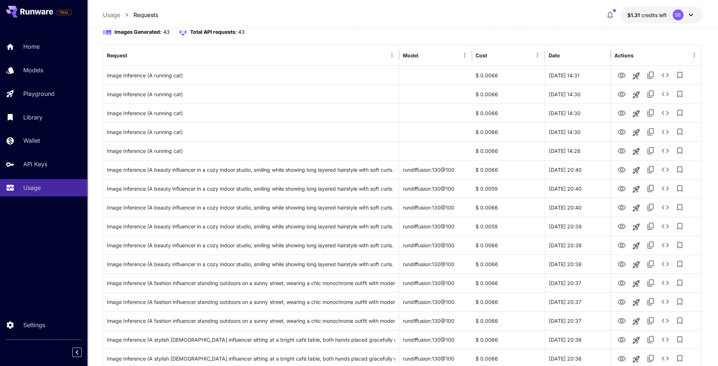
scroll to position [77, 0]
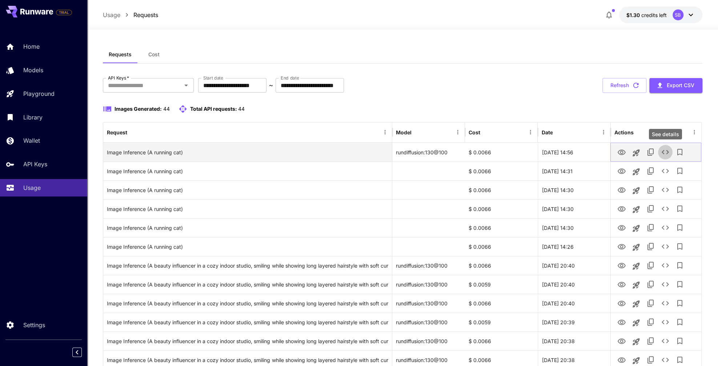
click at [664, 153] on icon "See details" at bounding box center [665, 152] width 9 height 9
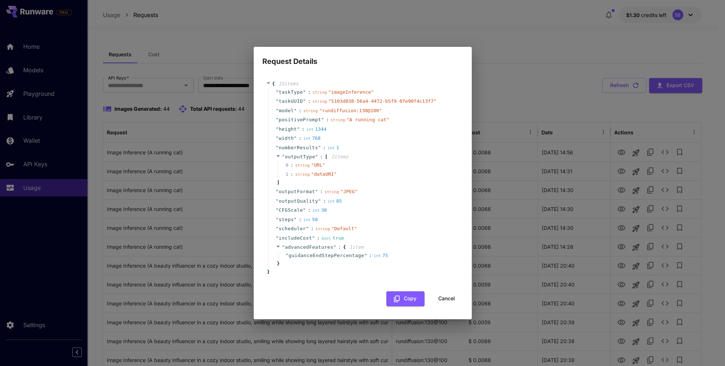
click at [442, 297] on button "Cancel" at bounding box center [446, 299] width 33 height 15
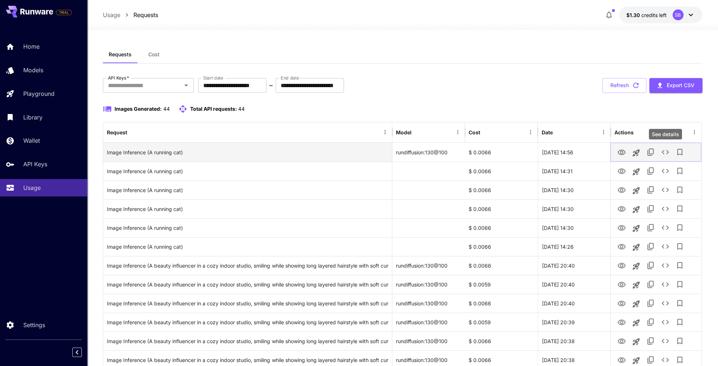
click at [665, 152] on icon "See details" at bounding box center [665, 152] width 9 height 9
drag, startPoint x: 473, startPoint y: 153, endPoint x: 492, endPoint y: 153, distance: 18.9
click at [492, 153] on div "$ 0.0066" at bounding box center [501, 152] width 73 height 19
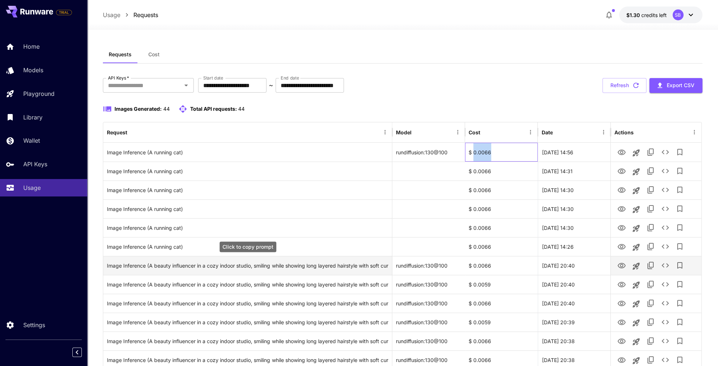
copy div "0.0066"
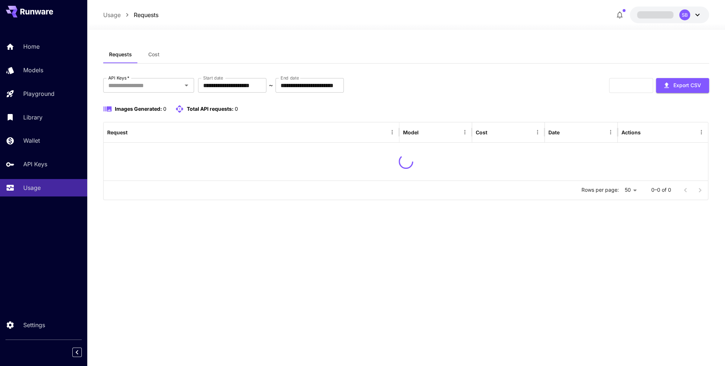
click at [632, 86] on div "Refresh Export CSV" at bounding box center [659, 85] width 100 height 15
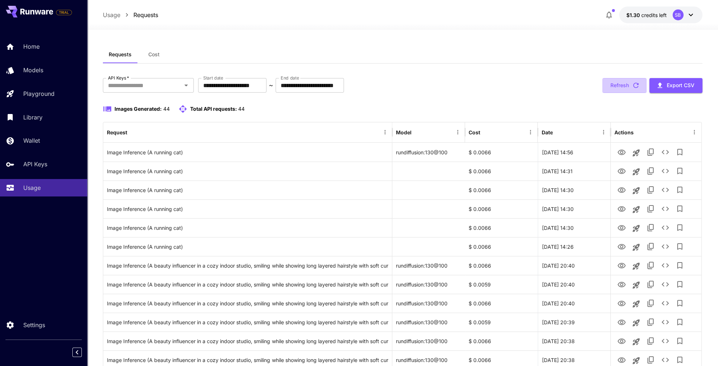
click at [632, 86] on icon "button" at bounding box center [636, 85] width 8 height 8
click at [651, 10] on button "$1.30 credits left SB" at bounding box center [660, 15] width 83 height 17
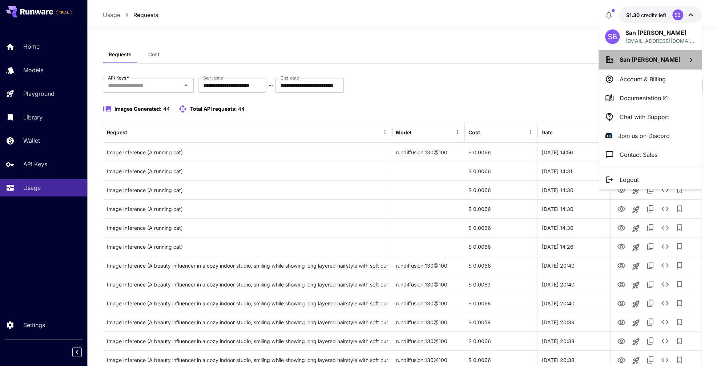
click at [644, 62] on span "San [PERSON_NAME]" at bounding box center [650, 59] width 61 height 7
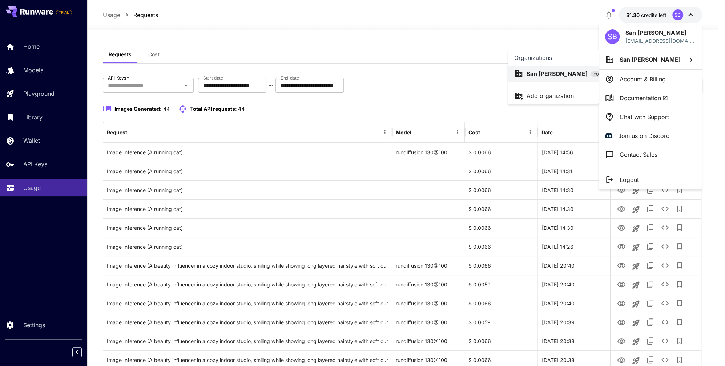
click at [24, 319] on div at bounding box center [362, 183] width 725 height 366
click at [24, 324] on div at bounding box center [362, 183] width 725 height 366
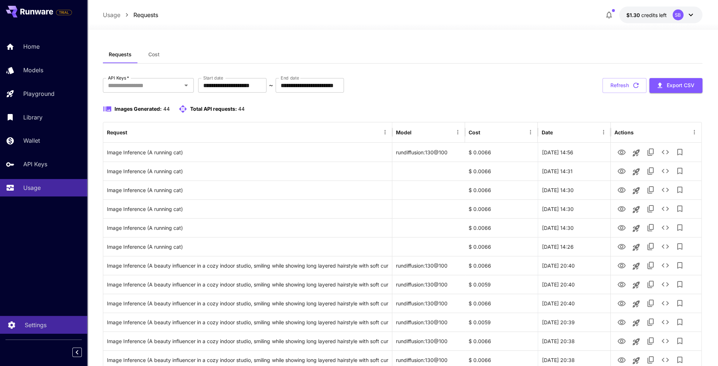
click at [33, 327] on p "Settings" at bounding box center [36, 325] width 22 height 9
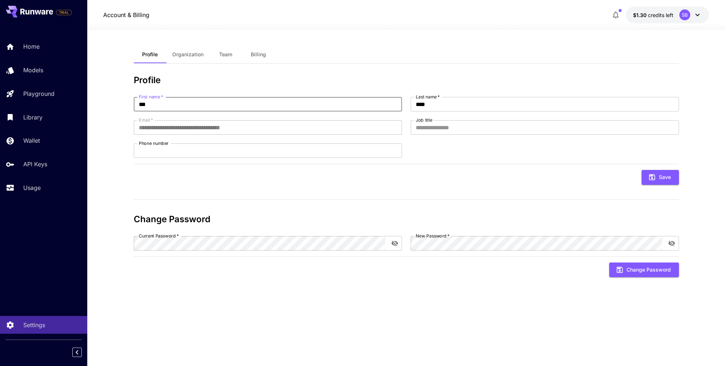
click at [184, 105] on input "***" at bounding box center [268, 104] width 268 height 15
type input "*******"
click at [443, 105] on input "****" at bounding box center [545, 104] width 268 height 15
type input "********"
click at [653, 178] on icon "submit" at bounding box center [652, 177] width 8 height 8
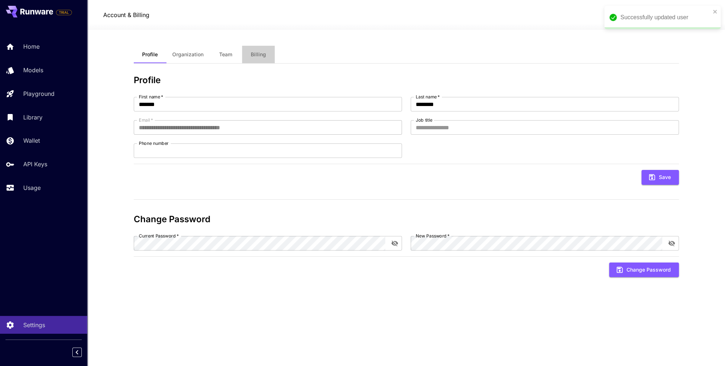
click at [260, 56] on span "Billing" at bounding box center [258, 54] width 15 height 7
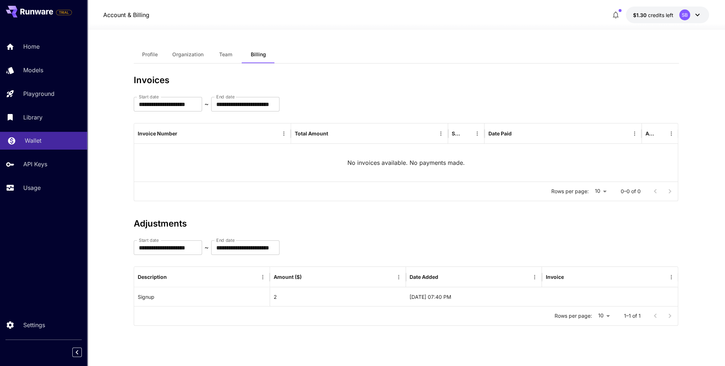
click at [38, 138] on p "Wallet" at bounding box center [33, 140] width 17 height 9
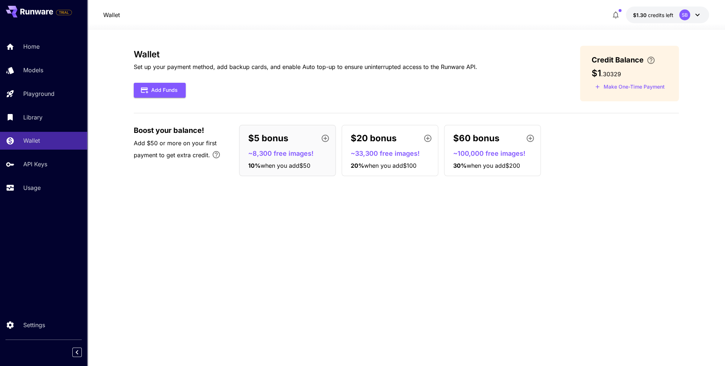
click at [468, 231] on div "Wallet Set up your payment method, add backup cards, and enable Auto top-up to …" at bounding box center [406, 198] width 545 height 305
click at [503, 195] on div "Wallet Set up your payment method, add backup cards, and enable Auto top-up to …" at bounding box center [406, 198] width 545 height 305
click at [261, 240] on div "Wallet Set up your payment method, add backup cards, and enable Auto top-up to …" at bounding box center [406, 198] width 545 height 305
click at [488, 37] on div "Wallet Set up your payment method, add backup cards, and enable Auto top-up to …" at bounding box center [406, 198] width 545 height 337
